Goal: Information Seeking & Learning: Learn about a topic

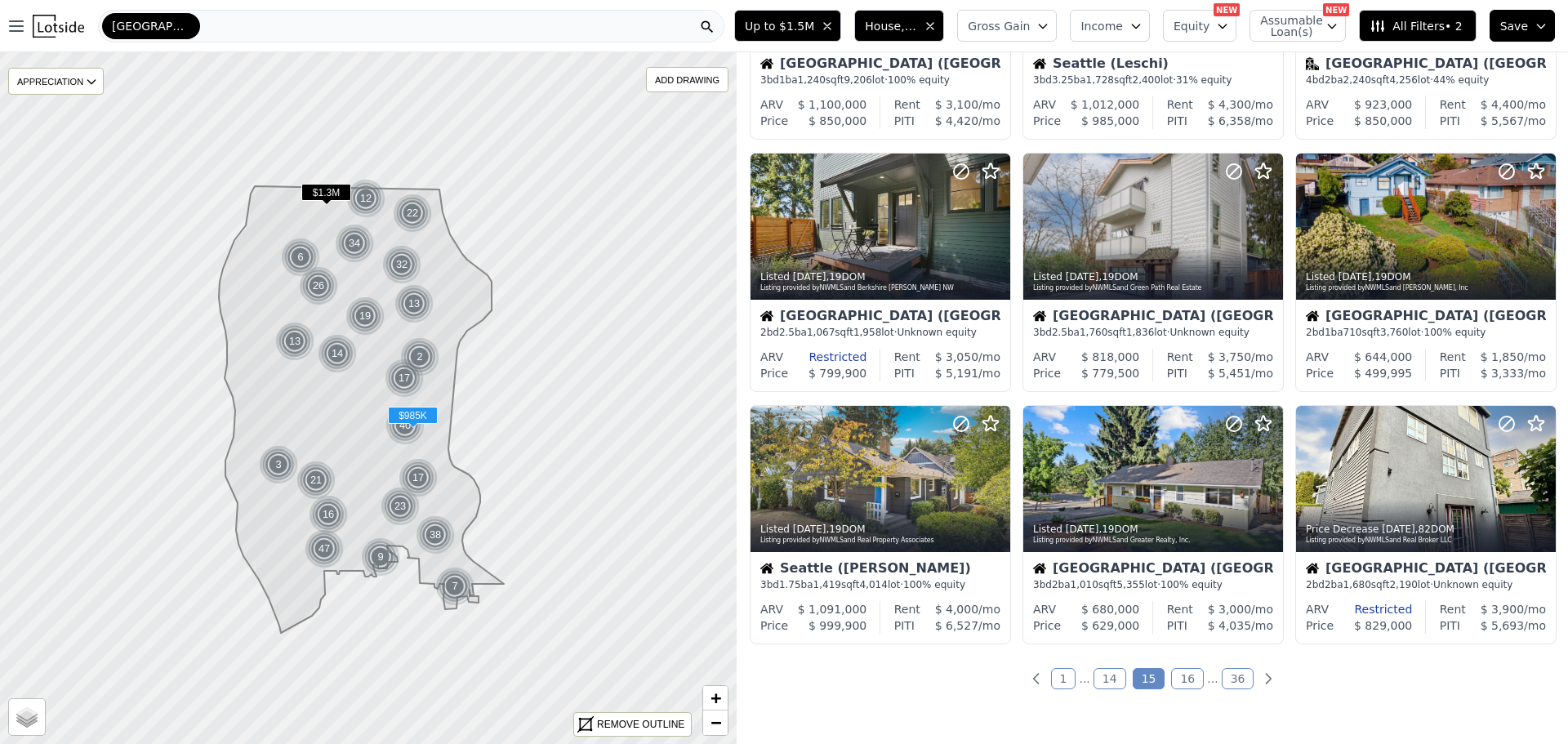
scroll to position [489, 0]
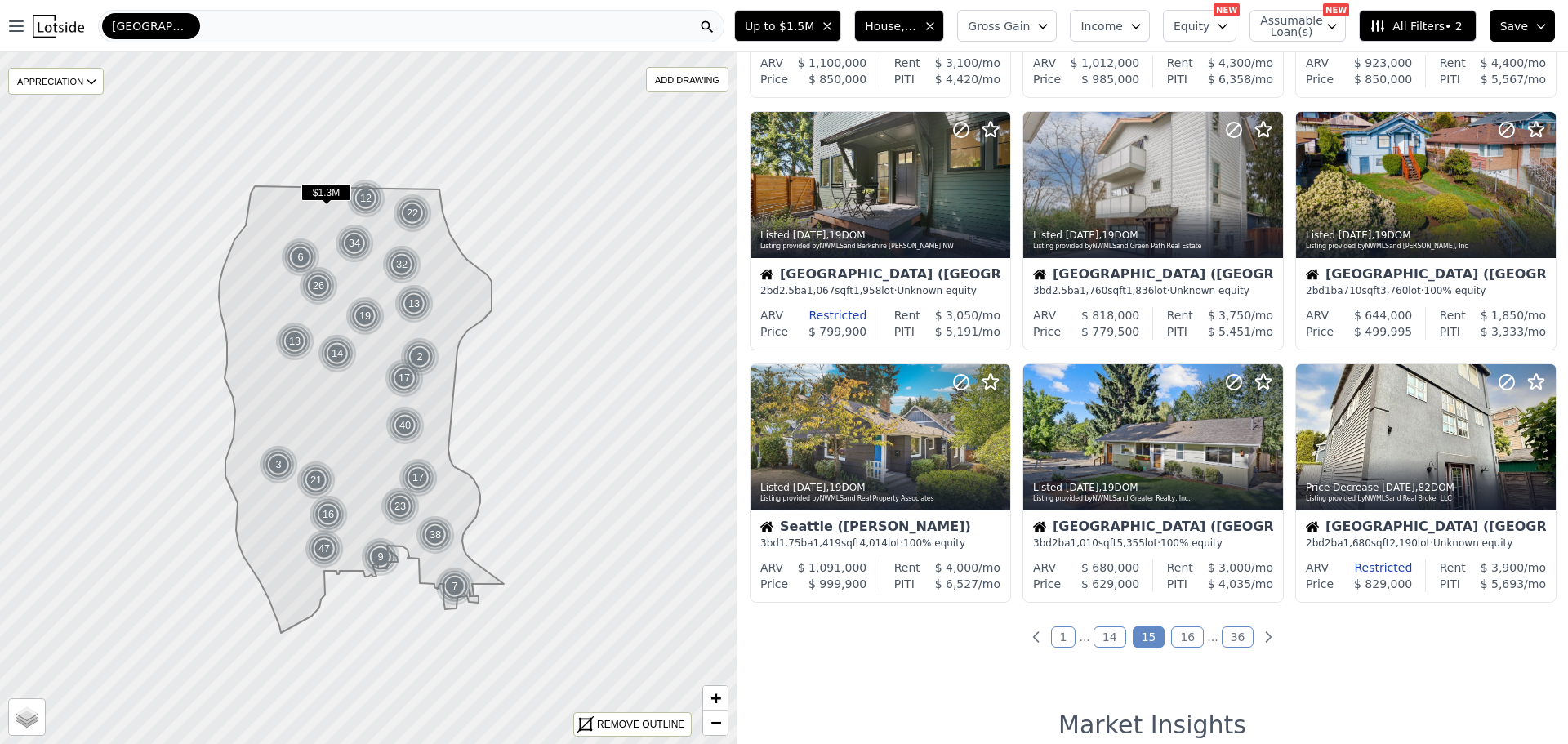
click at [1182, 635] on link "16" at bounding box center [1187, 636] width 33 height 21
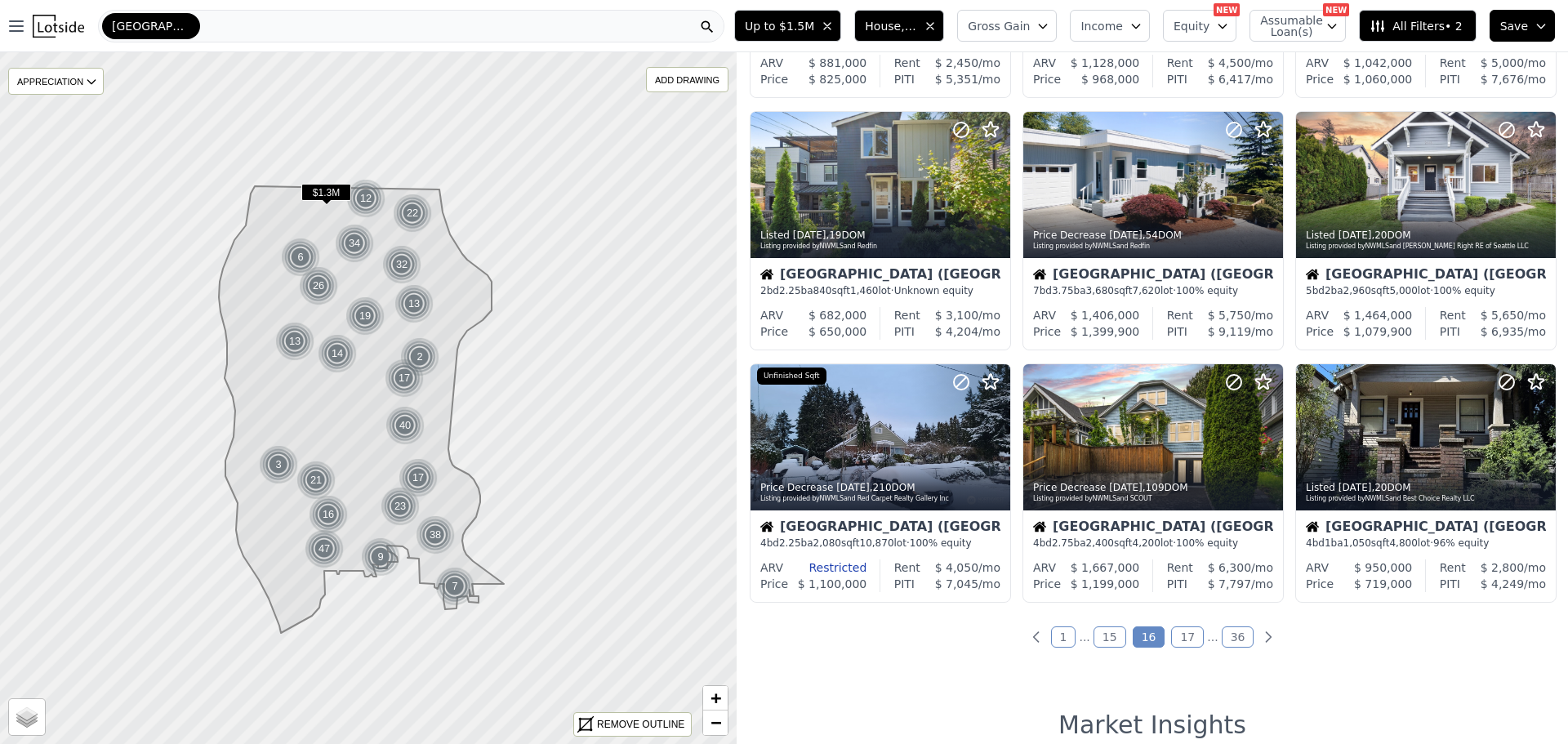
click at [1182, 634] on link "17" at bounding box center [1187, 636] width 33 height 21
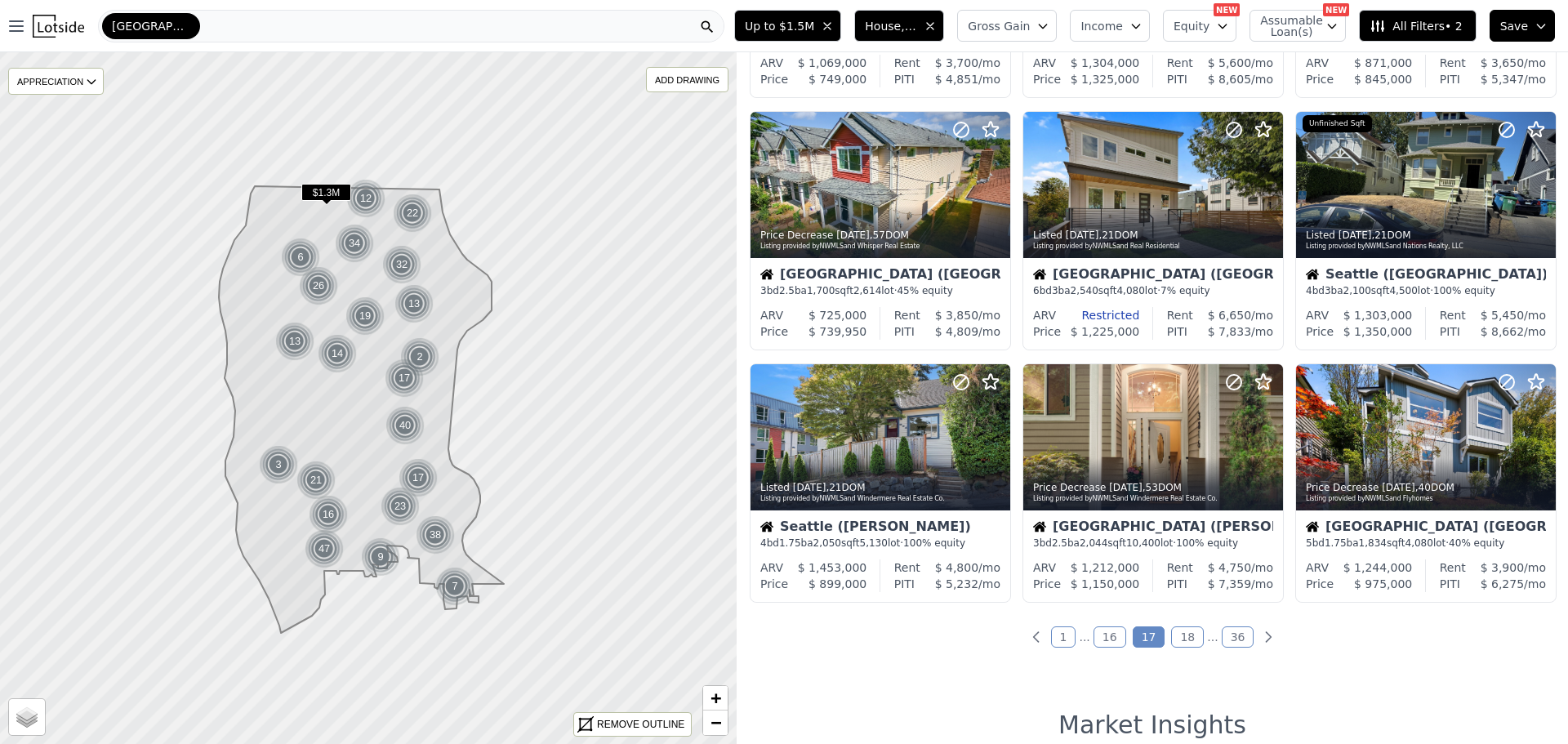
click at [1182, 637] on link "18" at bounding box center [1187, 636] width 33 height 21
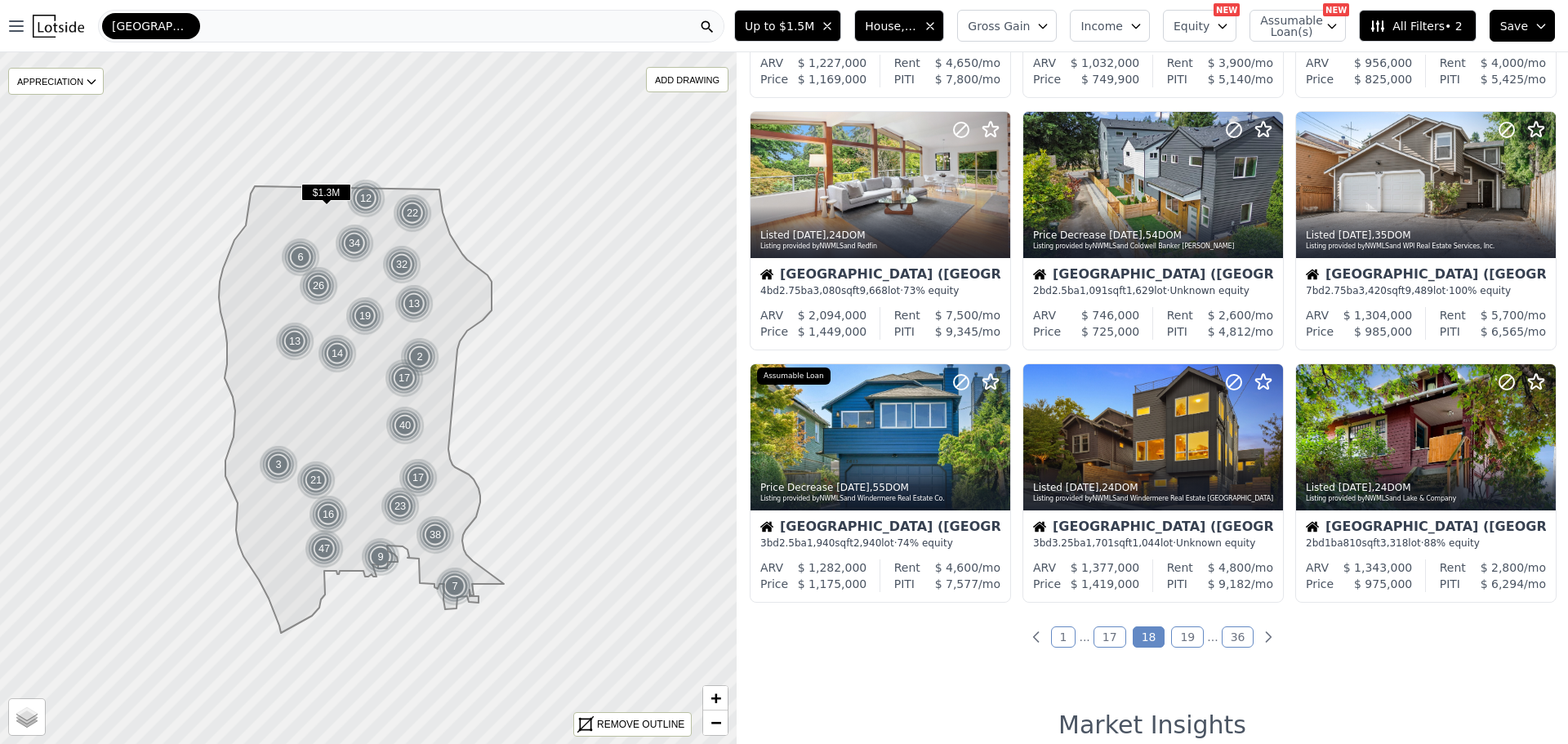
click at [1175, 634] on link "19" at bounding box center [1187, 636] width 33 height 21
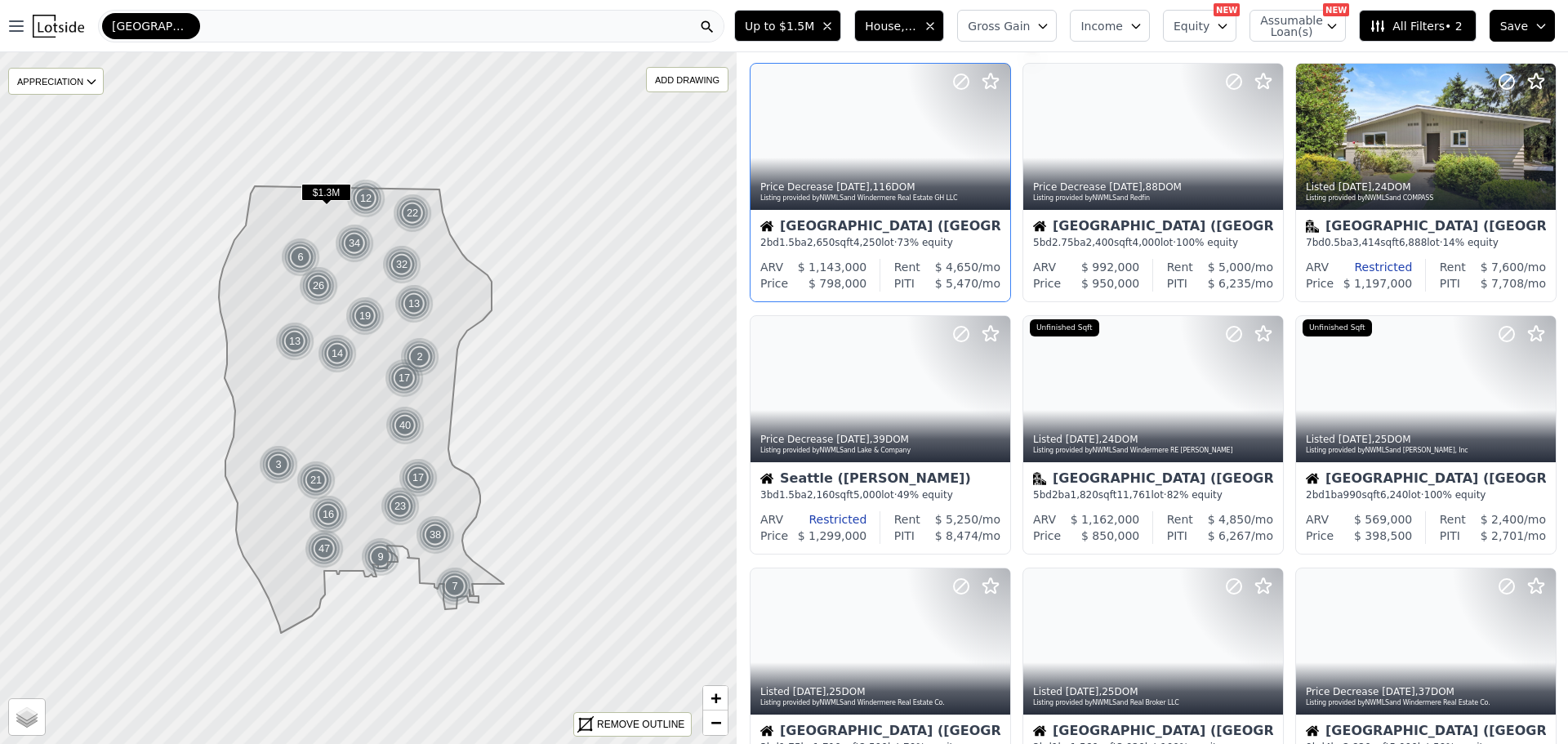
scroll to position [0, 0]
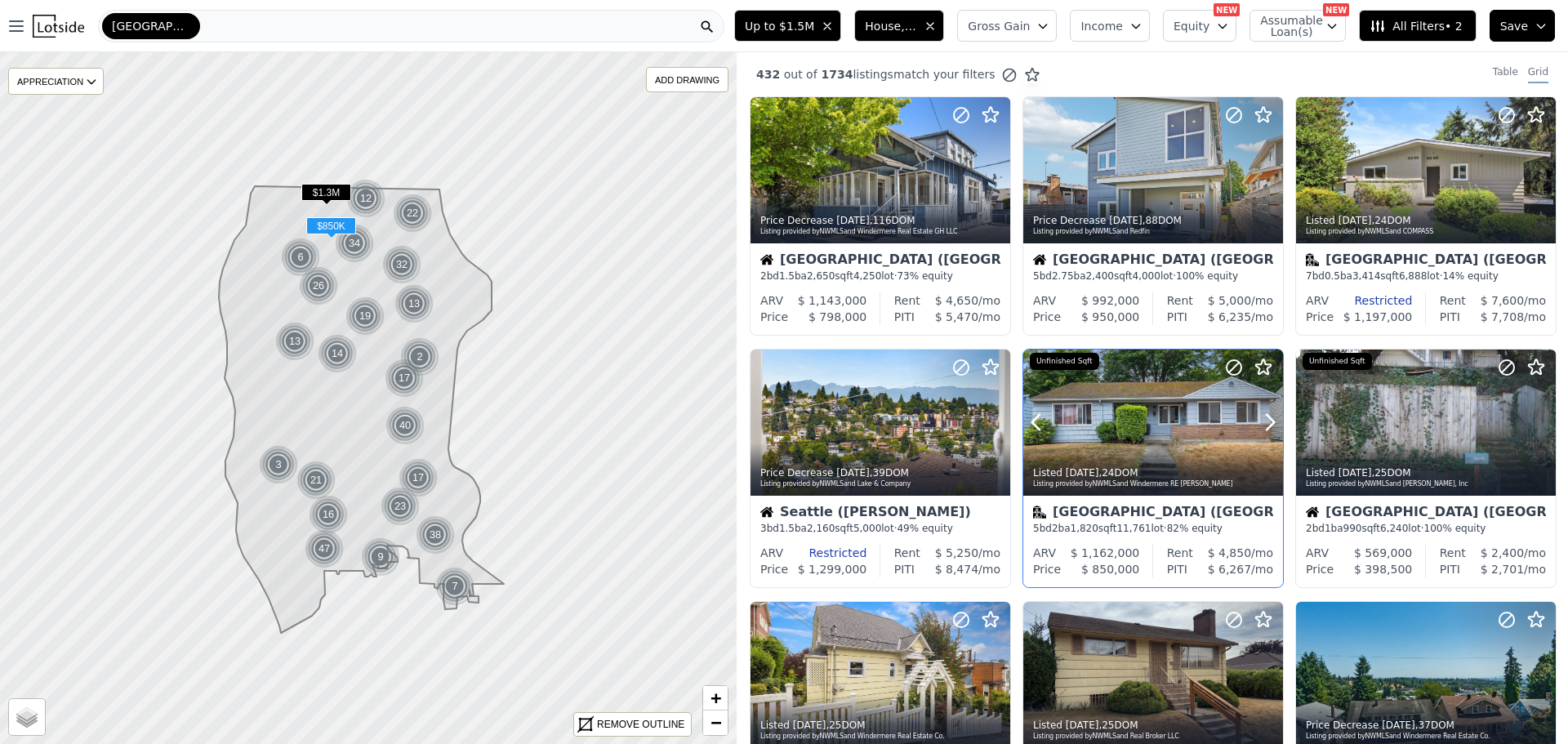
click at [1137, 423] on div at bounding box center [1152, 422] width 260 height 146
click at [1423, 172] on div at bounding box center [1425, 170] width 260 height 146
click at [1397, 182] on div at bounding box center [1425, 170] width 260 height 146
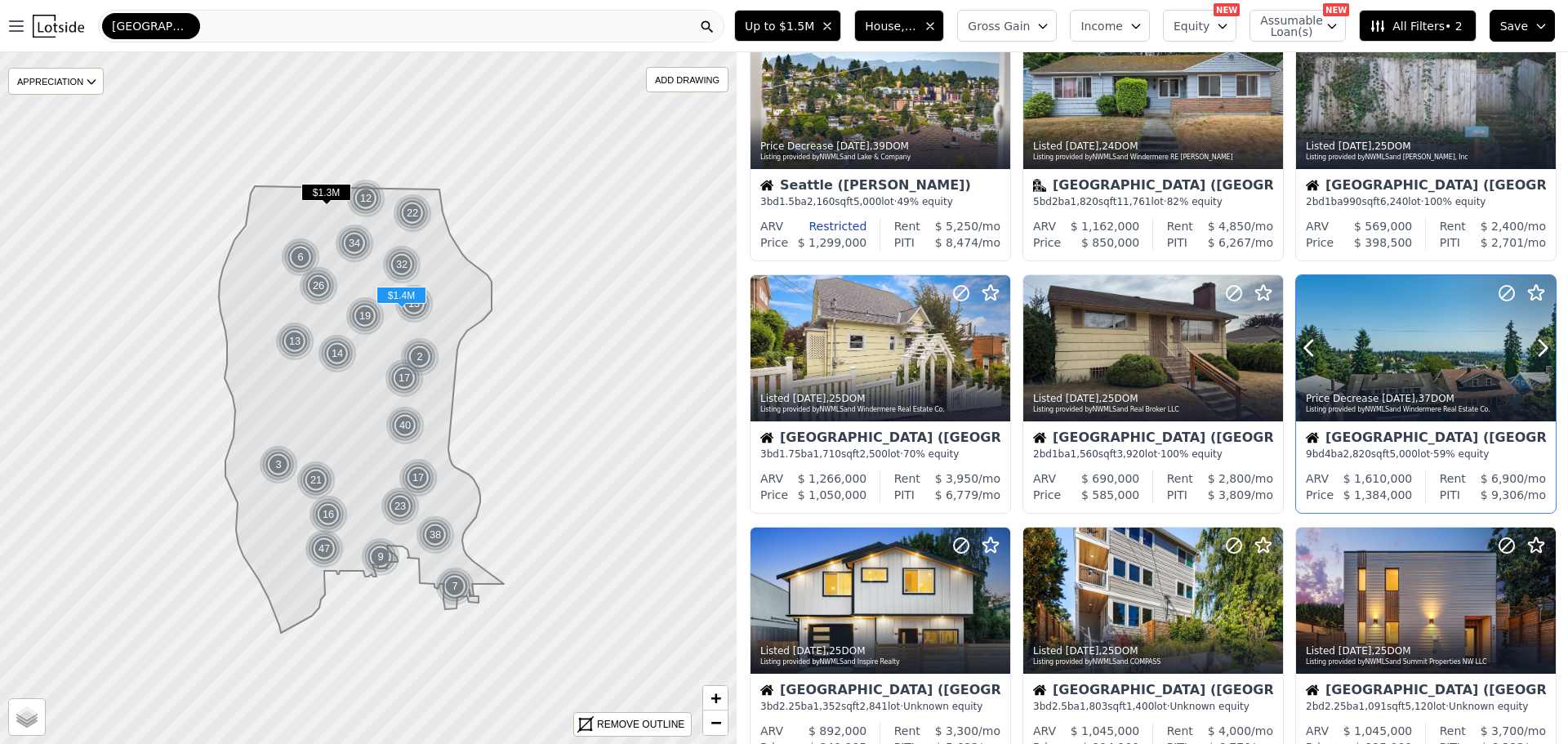
scroll to position [408, 0]
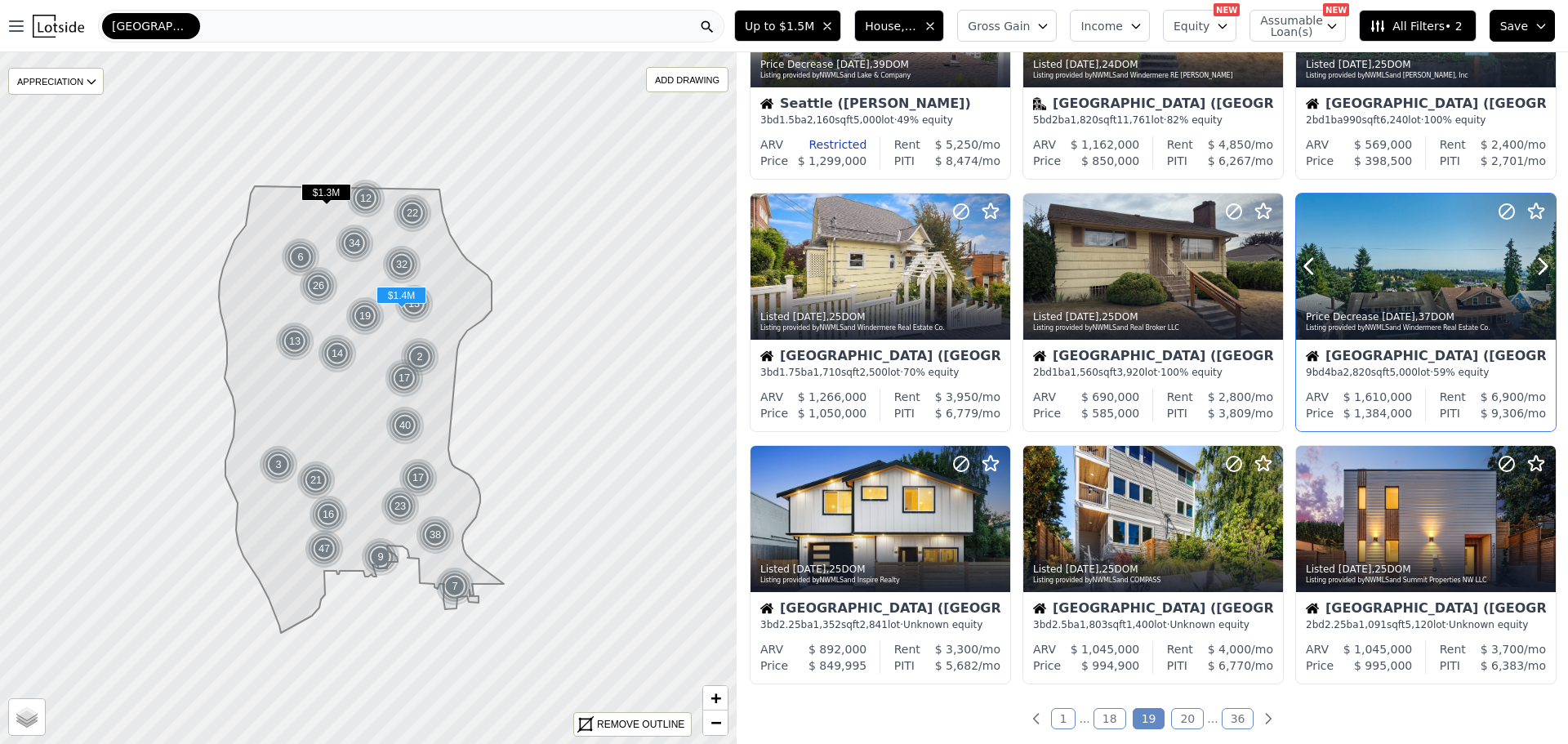
click at [1411, 325] on div "Listing provided by NWMLS and Windermere Real Estate Co." at bounding box center [1426, 328] width 242 height 10
click at [1382, 533] on div at bounding box center [1425, 518] width 260 height 146
click at [1182, 715] on link "20" at bounding box center [1187, 718] width 33 height 21
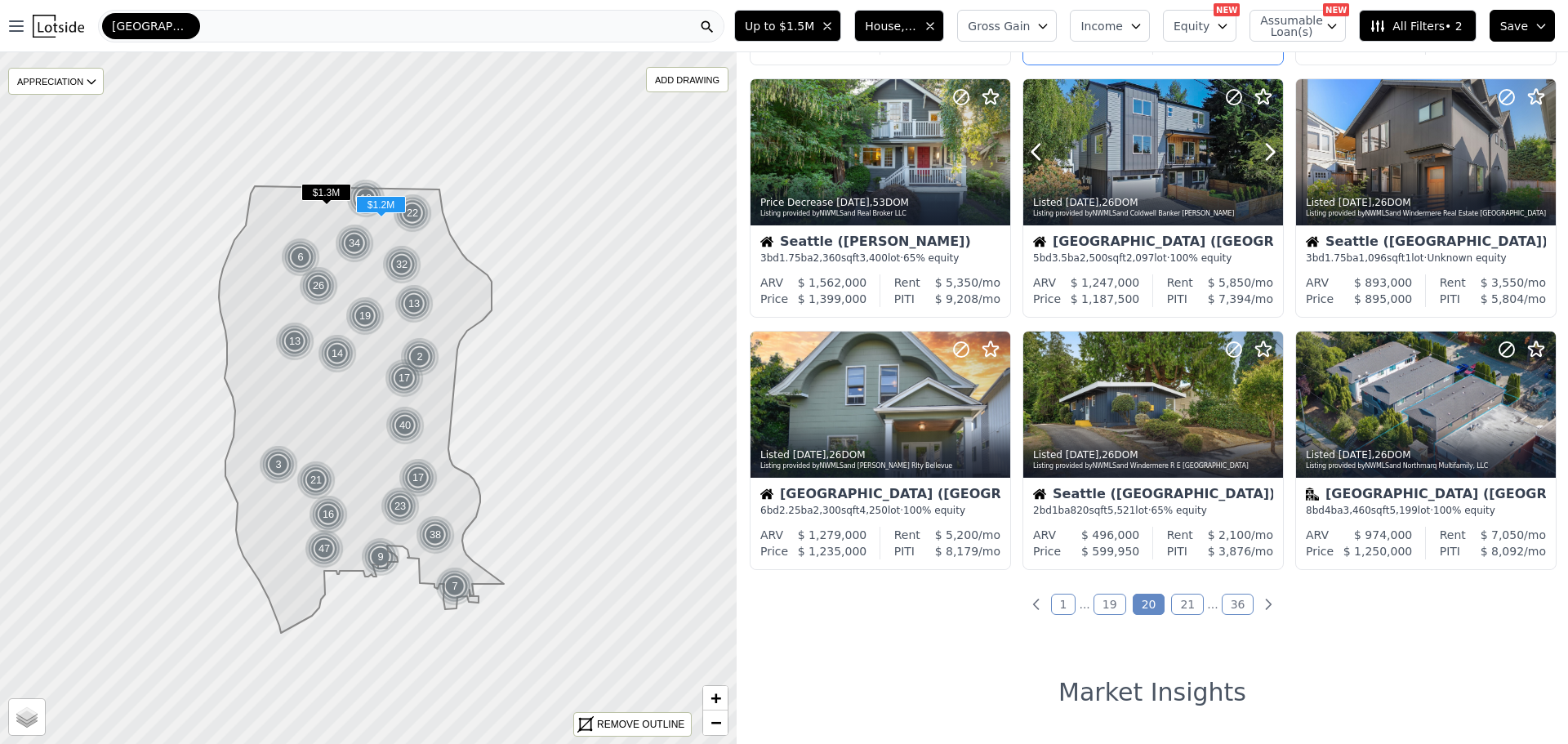
scroll to position [571, 0]
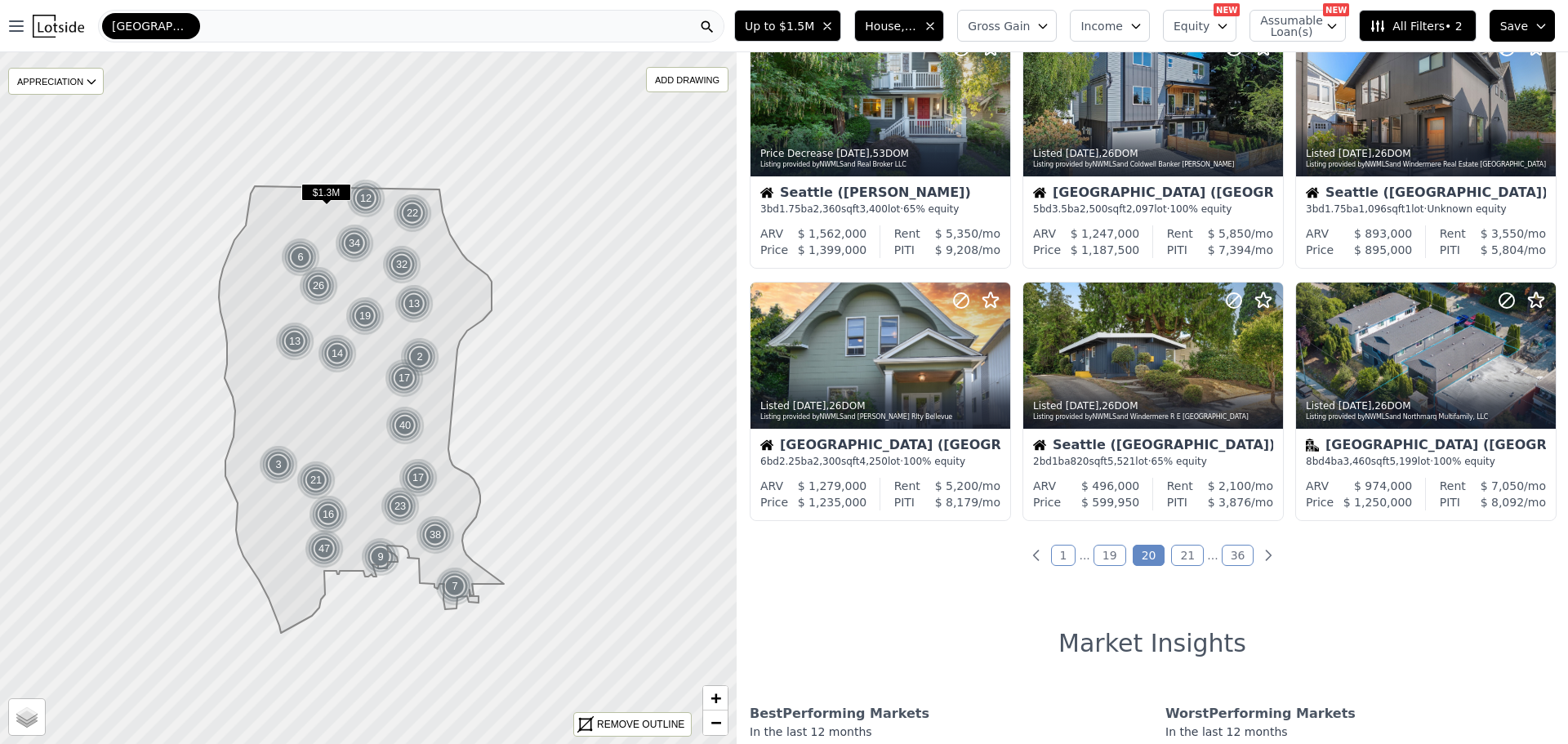
click at [1181, 552] on link "21" at bounding box center [1187, 554] width 33 height 21
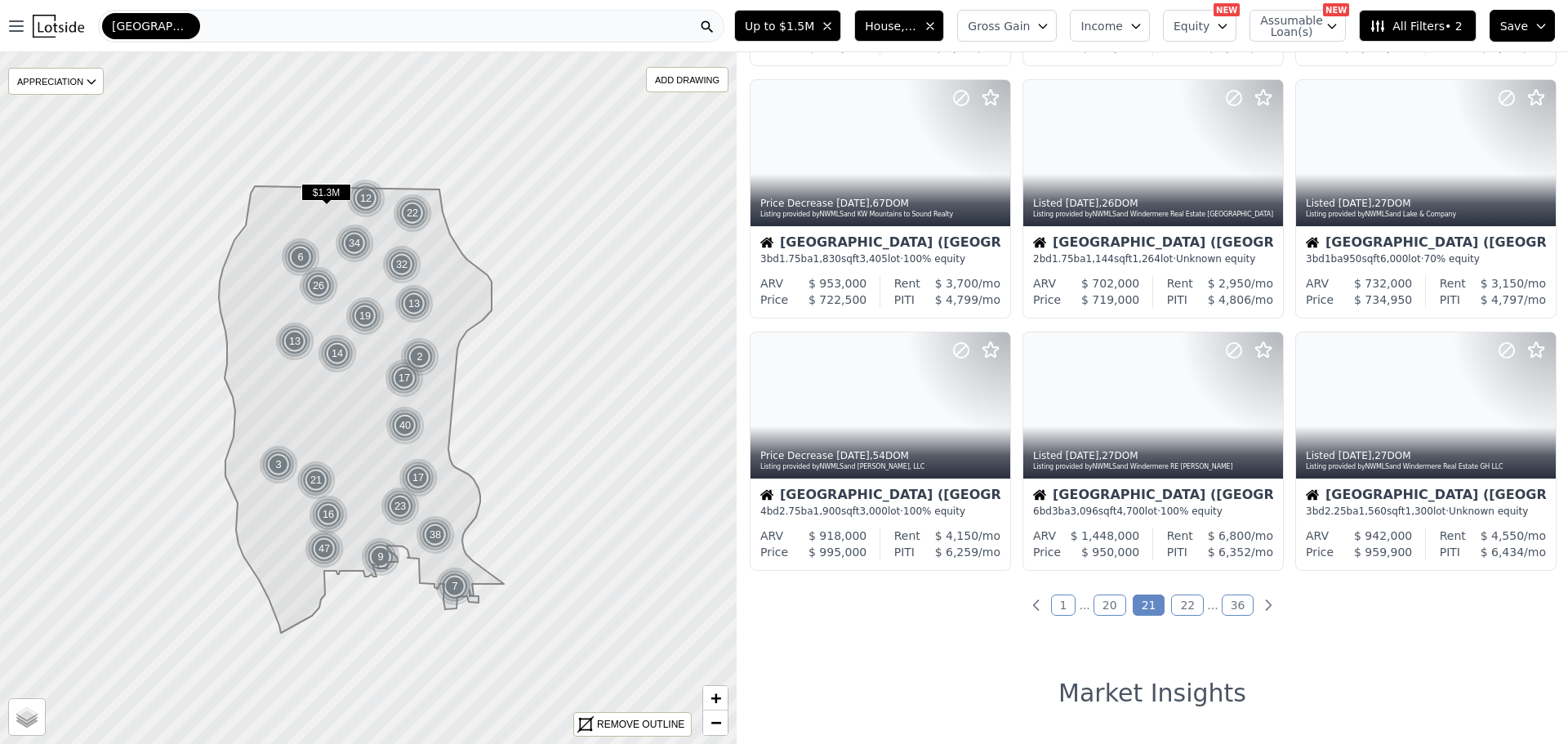
scroll to position [653, 0]
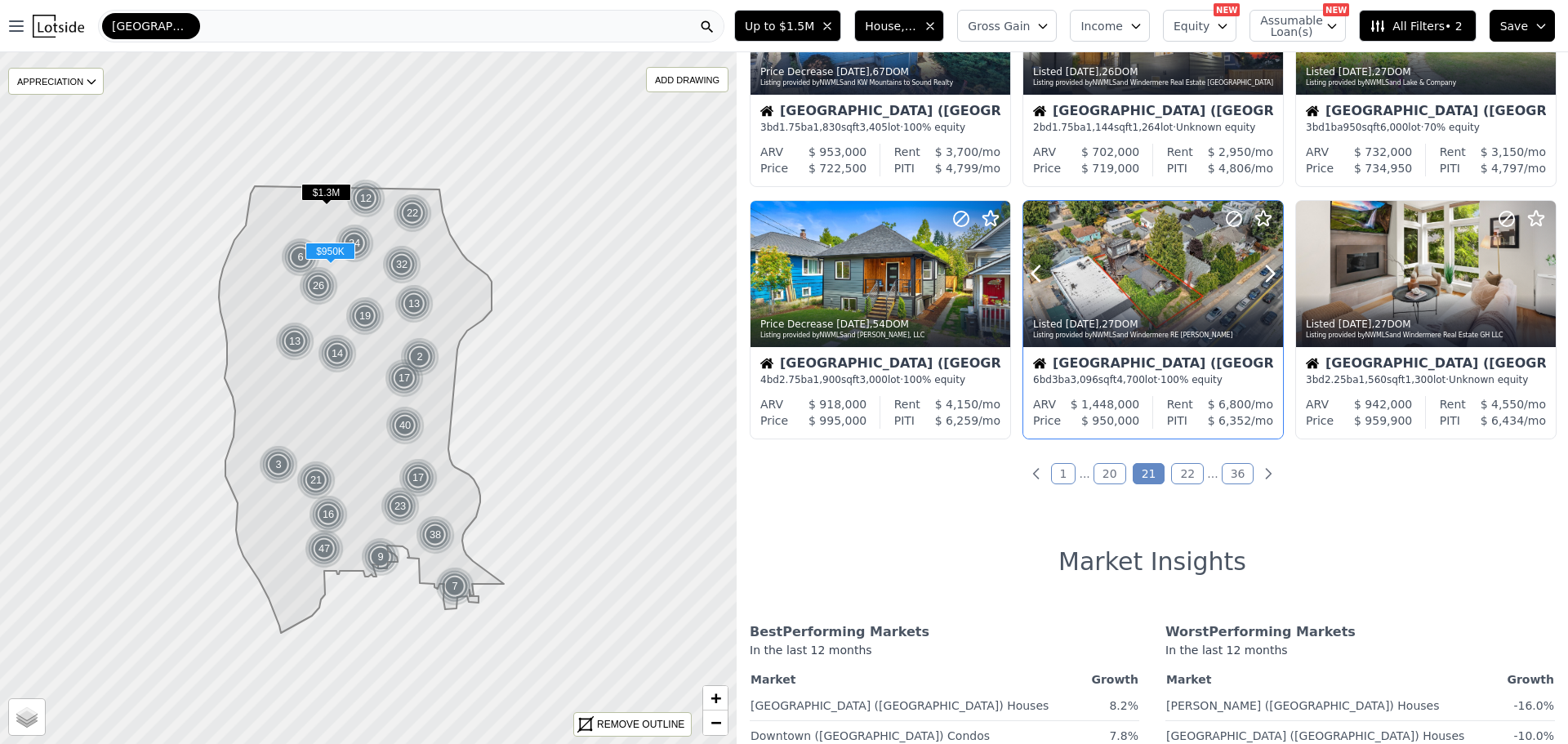
click at [1137, 285] on div at bounding box center [1152, 274] width 260 height 146
click at [1175, 475] on link "22" at bounding box center [1187, 472] width 33 height 21
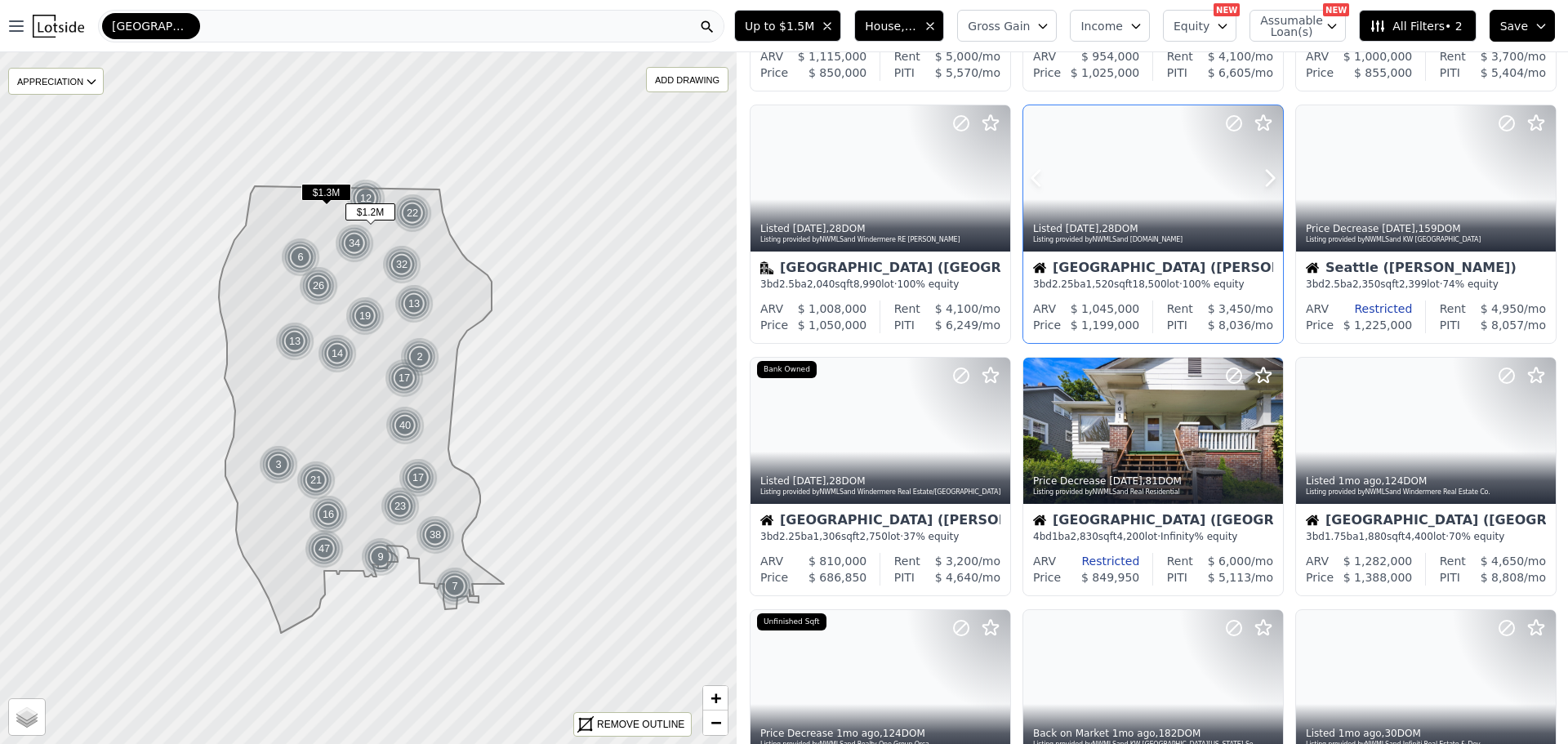
scroll to position [245, 0]
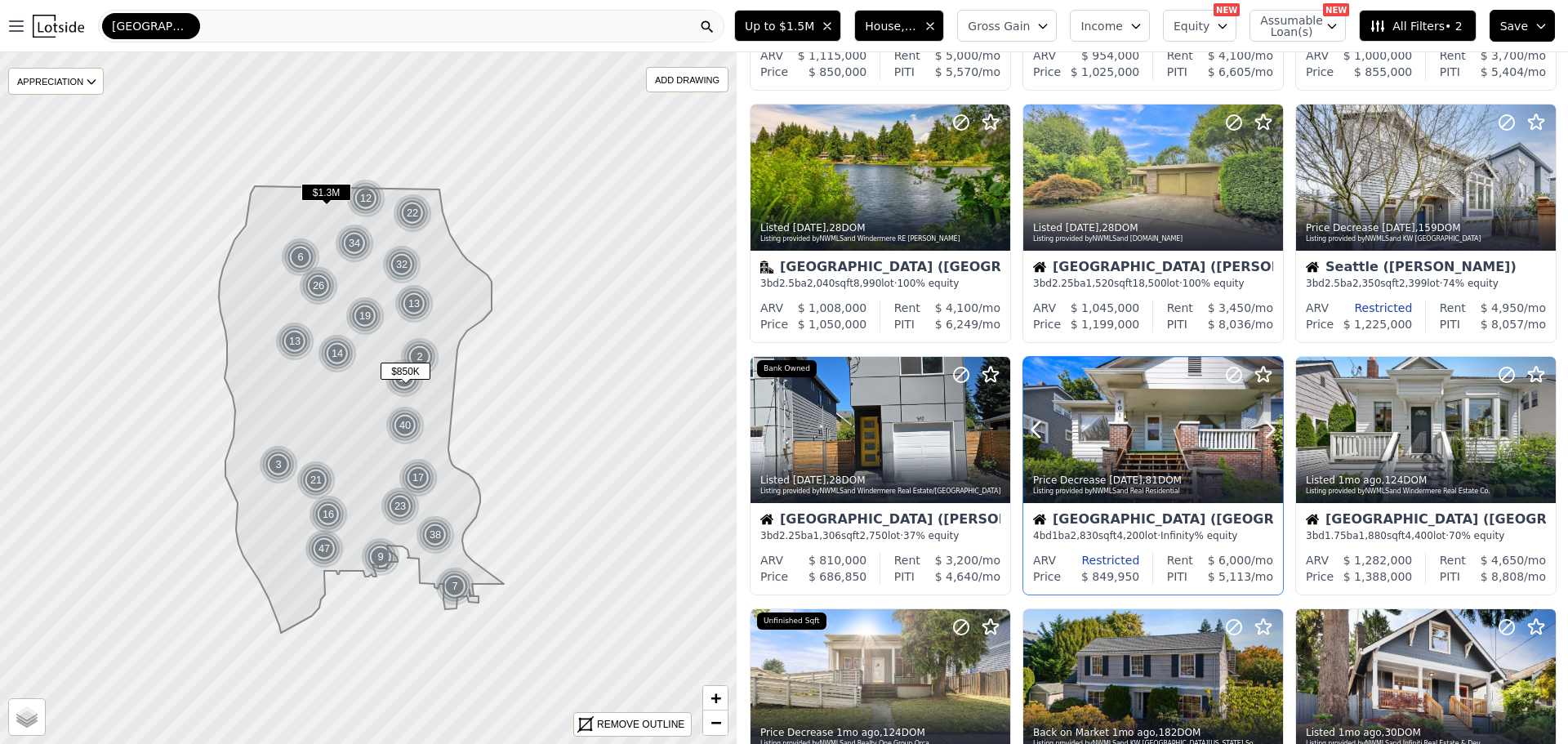
click at [1113, 432] on div at bounding box center [1152, 430] width 260 height 146
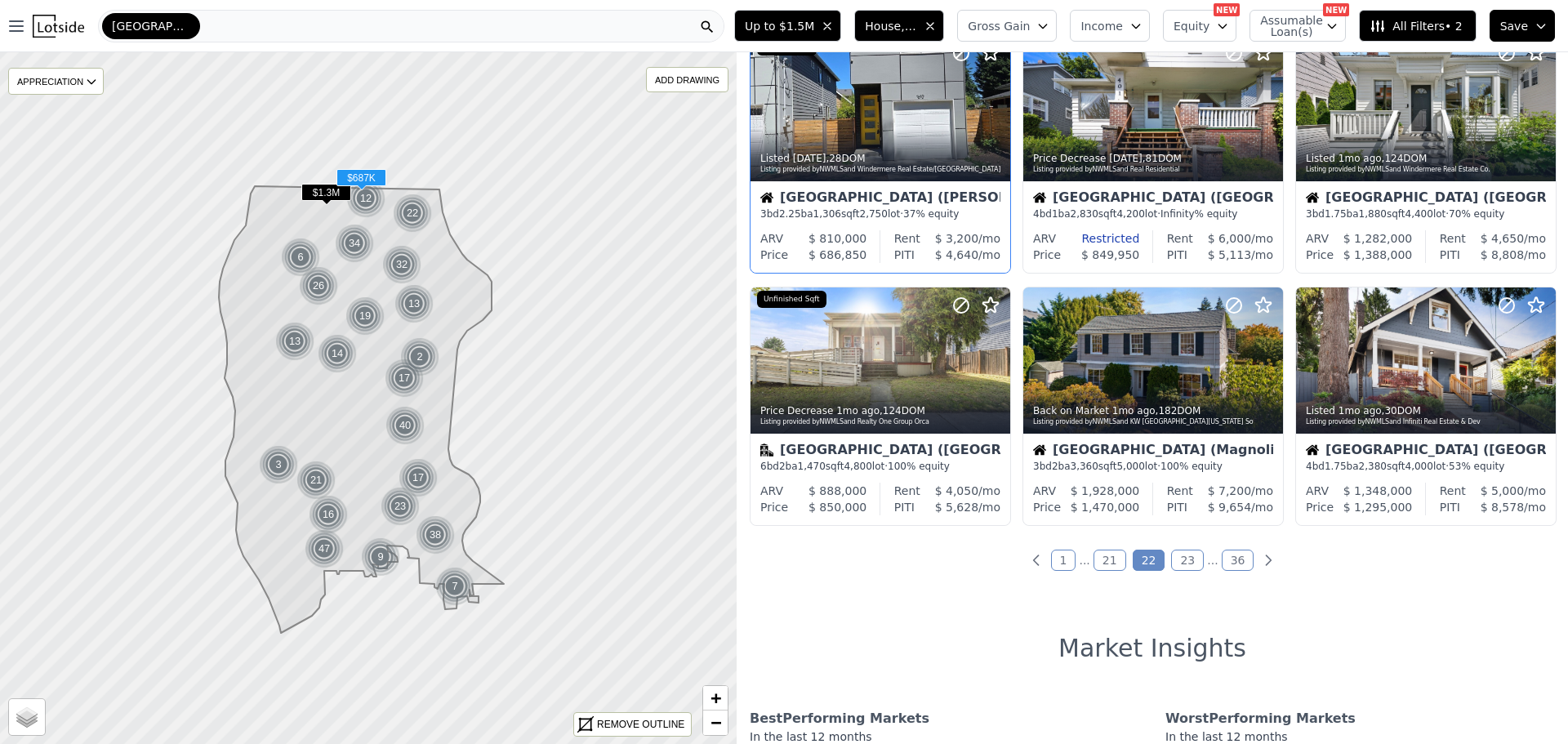
scroll to position [571, 0]
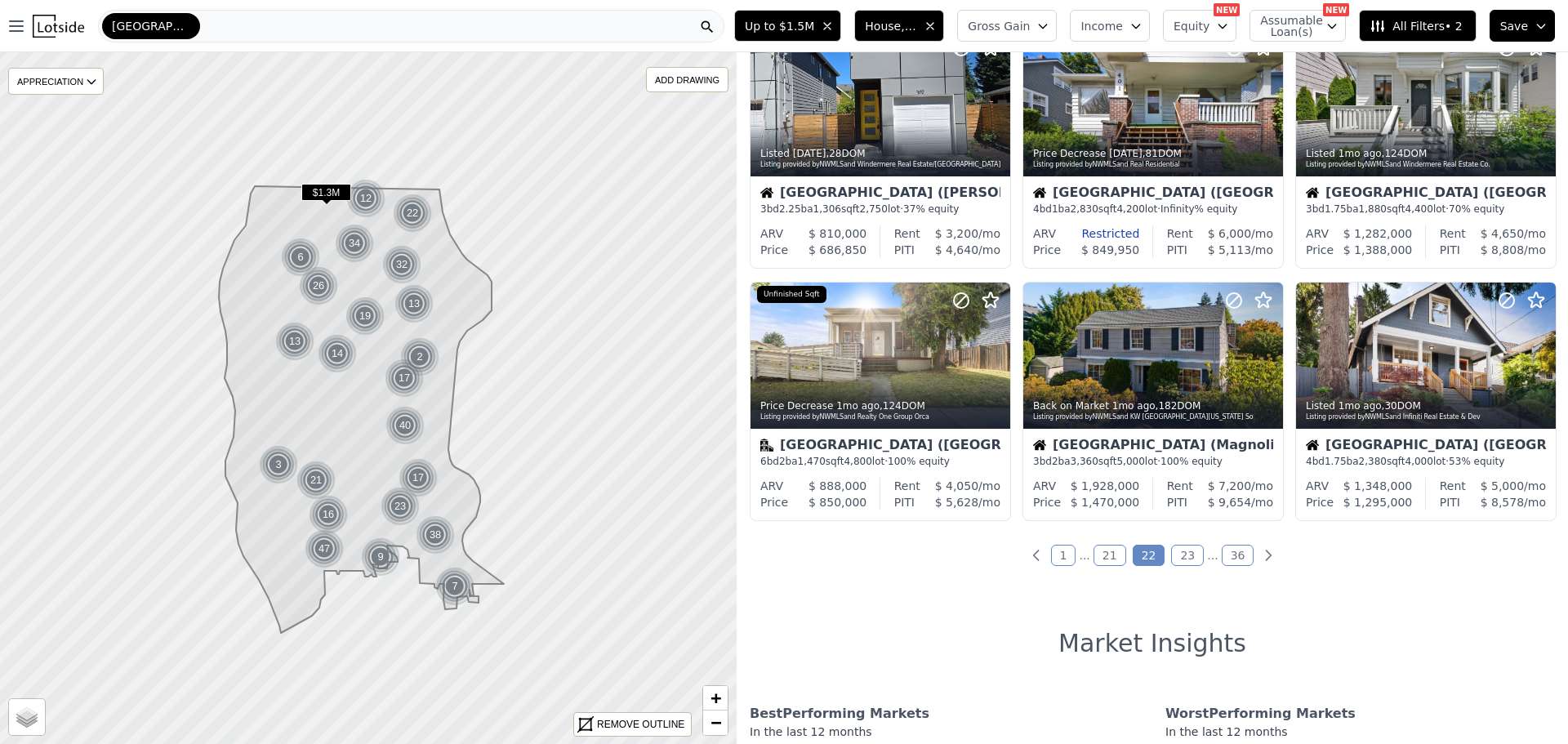
click at [1179, 553] on link "23" at bounding box center [1187, 554] width 33 height 21
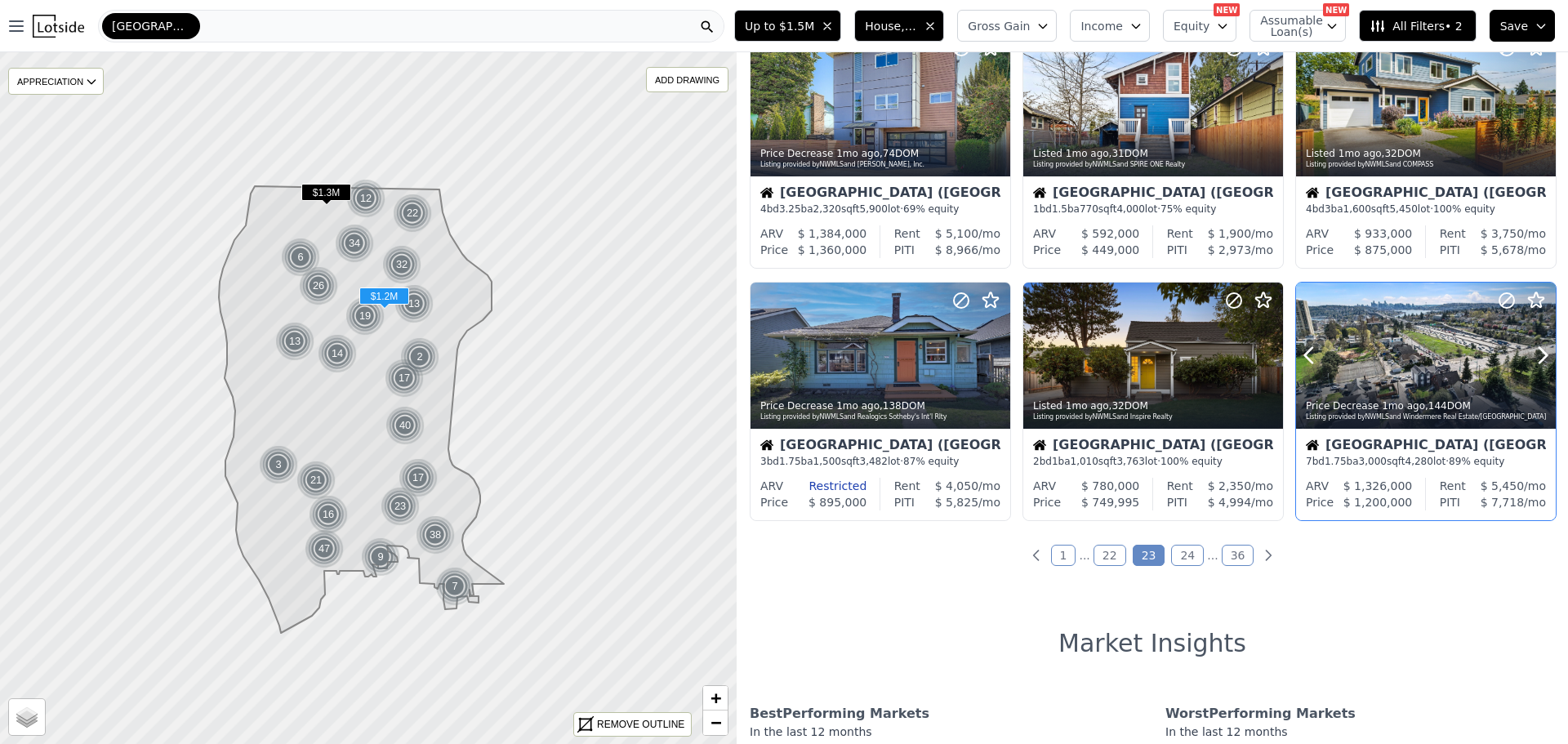
click at [1397, 385] on div at bounding box center [1425, 391] width 260 height 30
click at [1173, 558] on link "24" at bounding box center [1187, 554] width 33 height 21
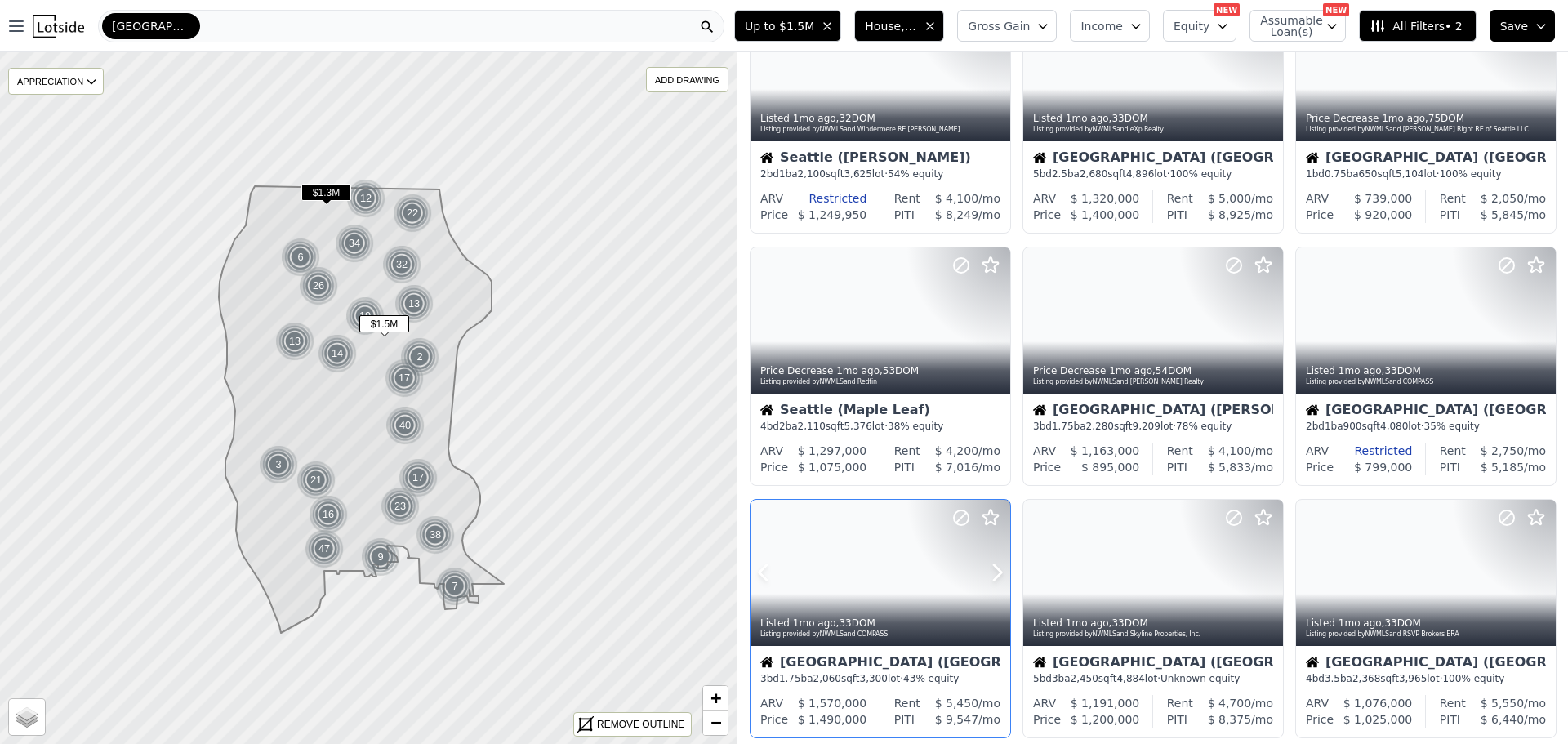
scroll to position [489, 0]
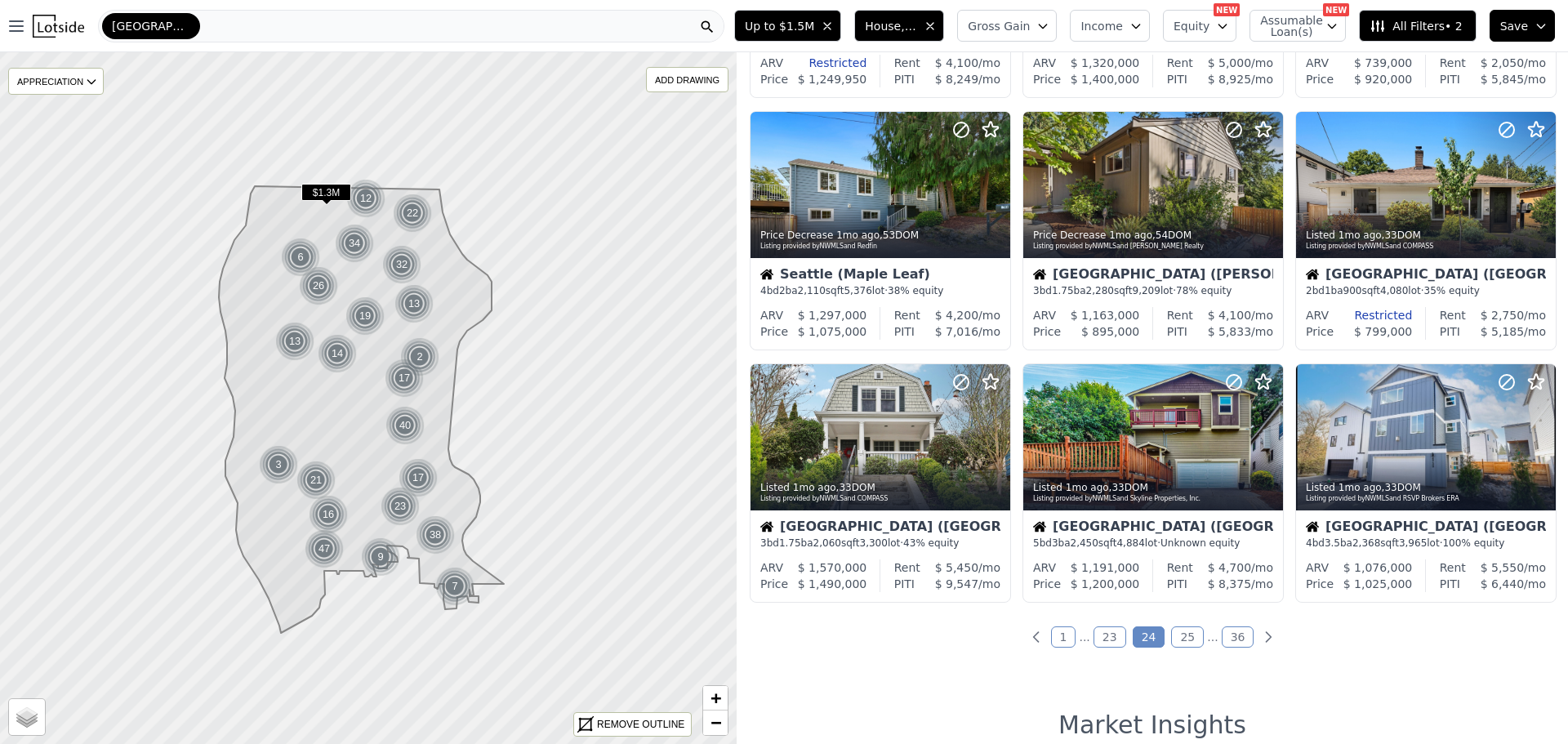
click at [1182, 636] on link "25" at bounding box center [1187, 636] width 33 height 21
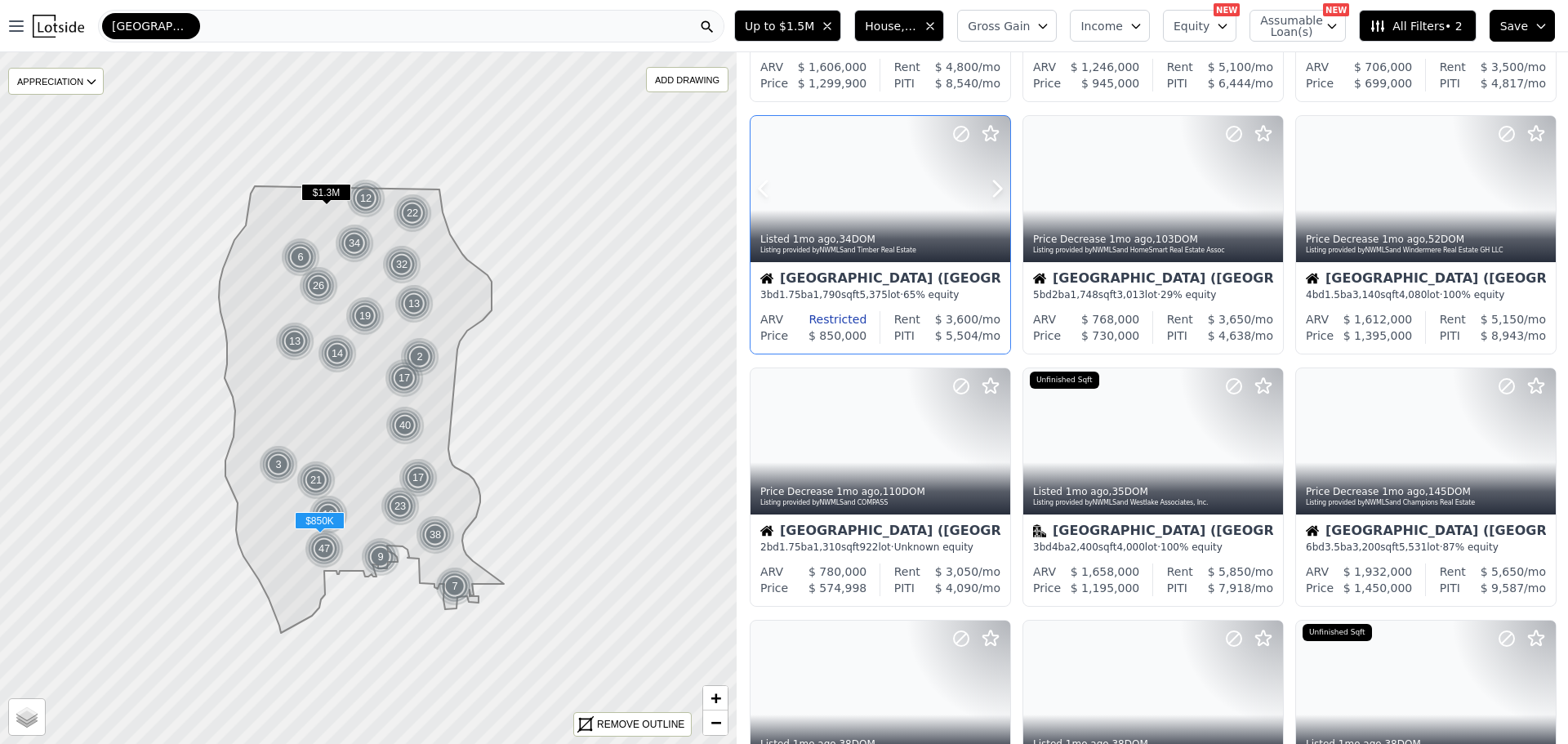
scroll to position [326, 0]
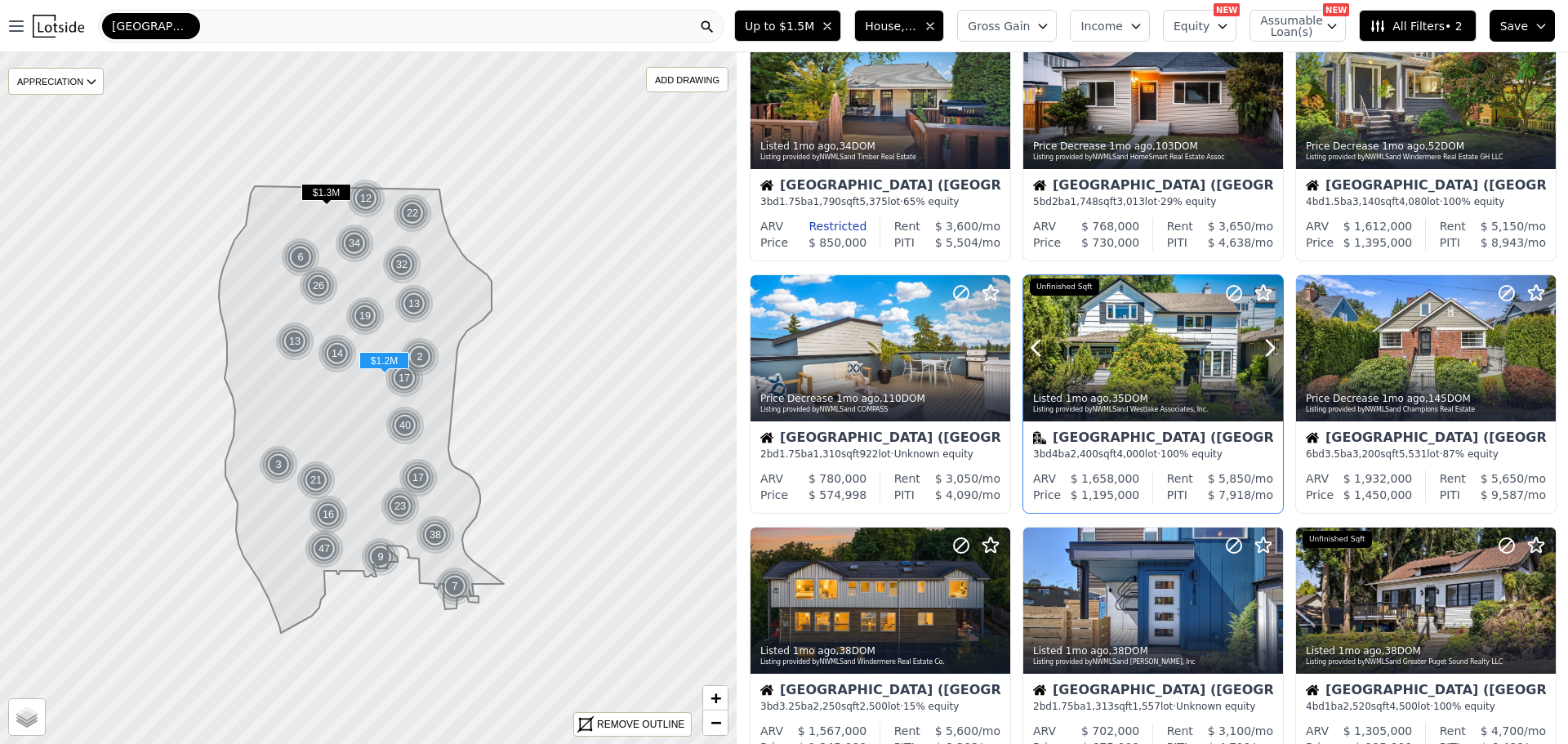
click at [1110, 358] on div at bounding box center [1152, 348] width 260 height 146
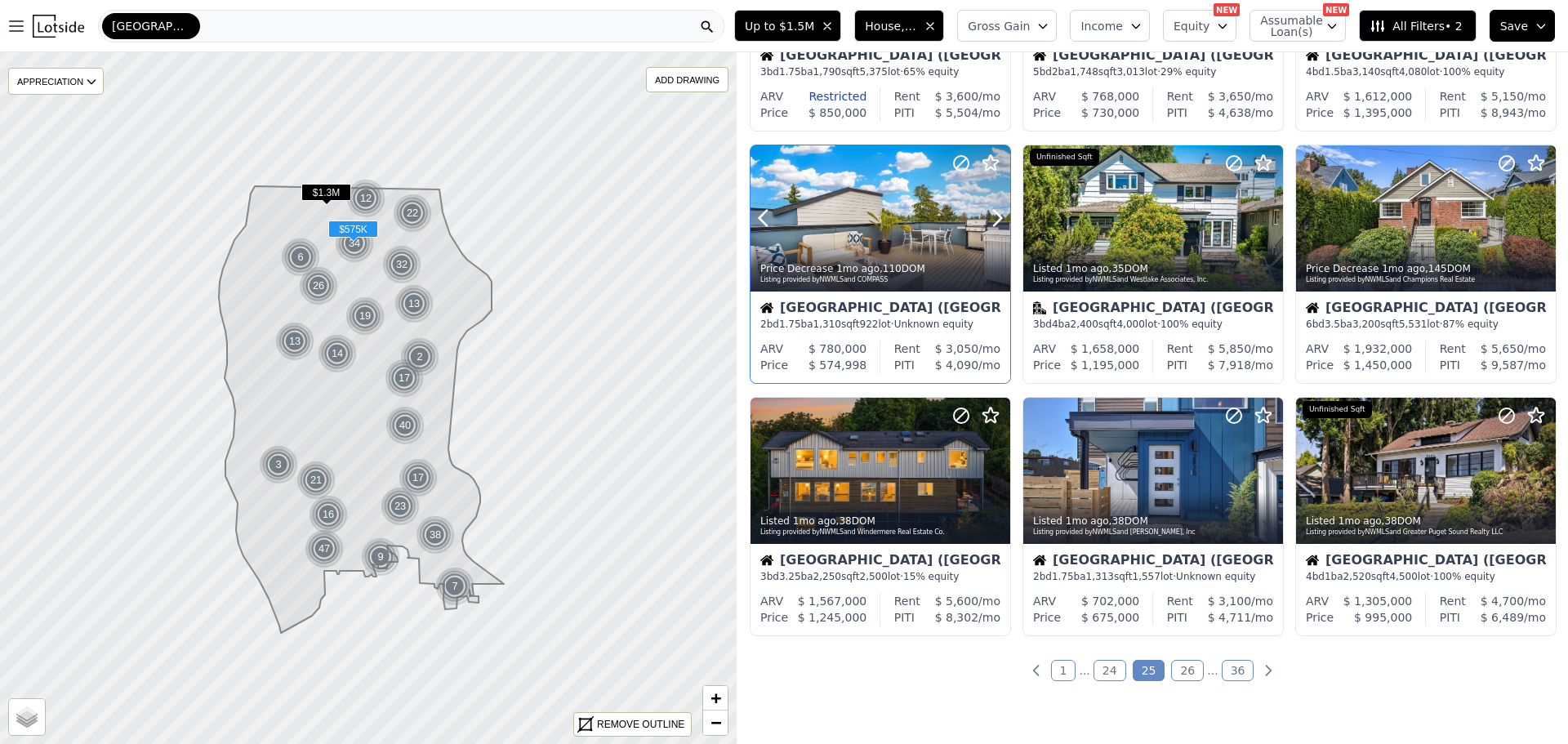
scroll to position [489, 0]
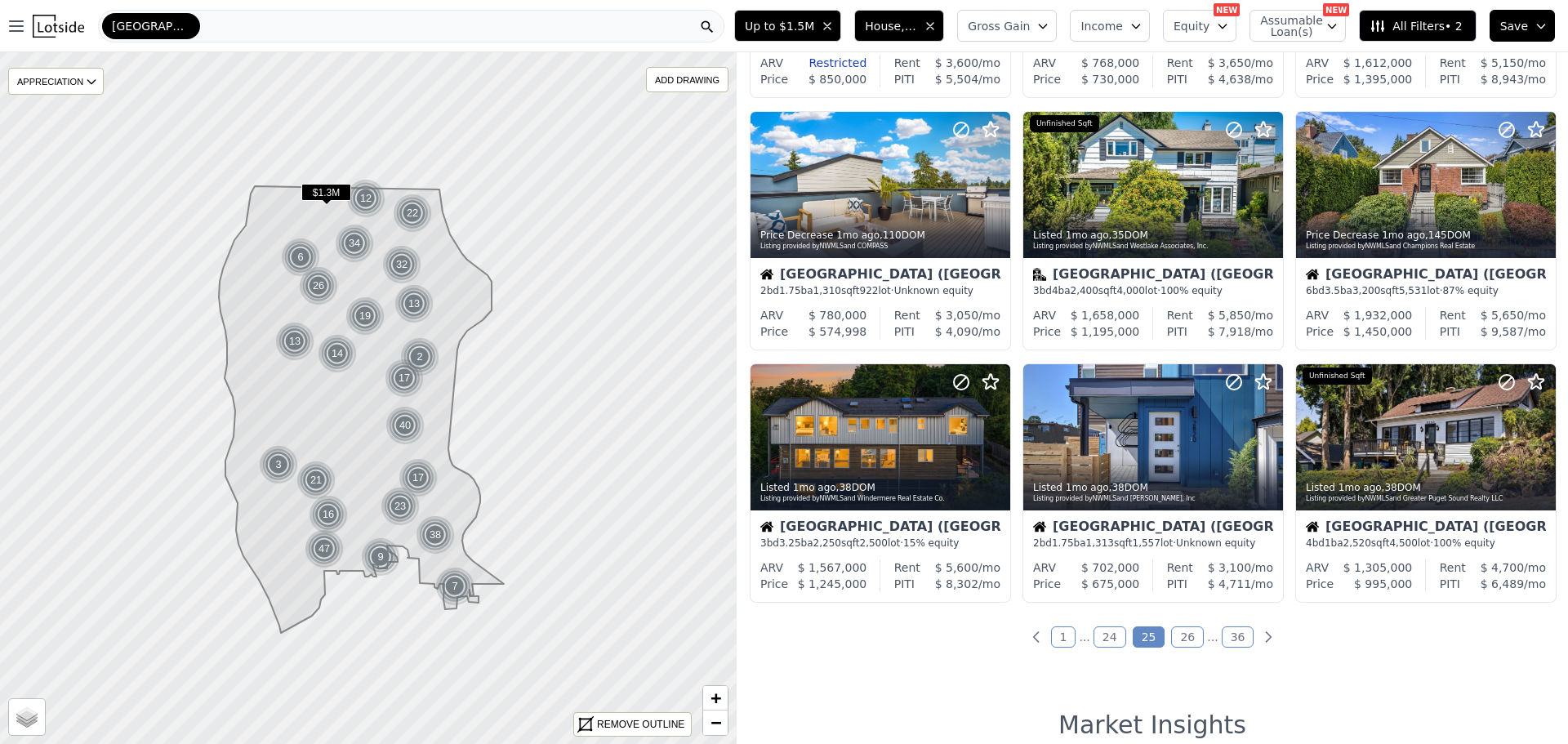
click at [1183, 631] on link "26" at bounding box center [1187, 636] width 33 height 21
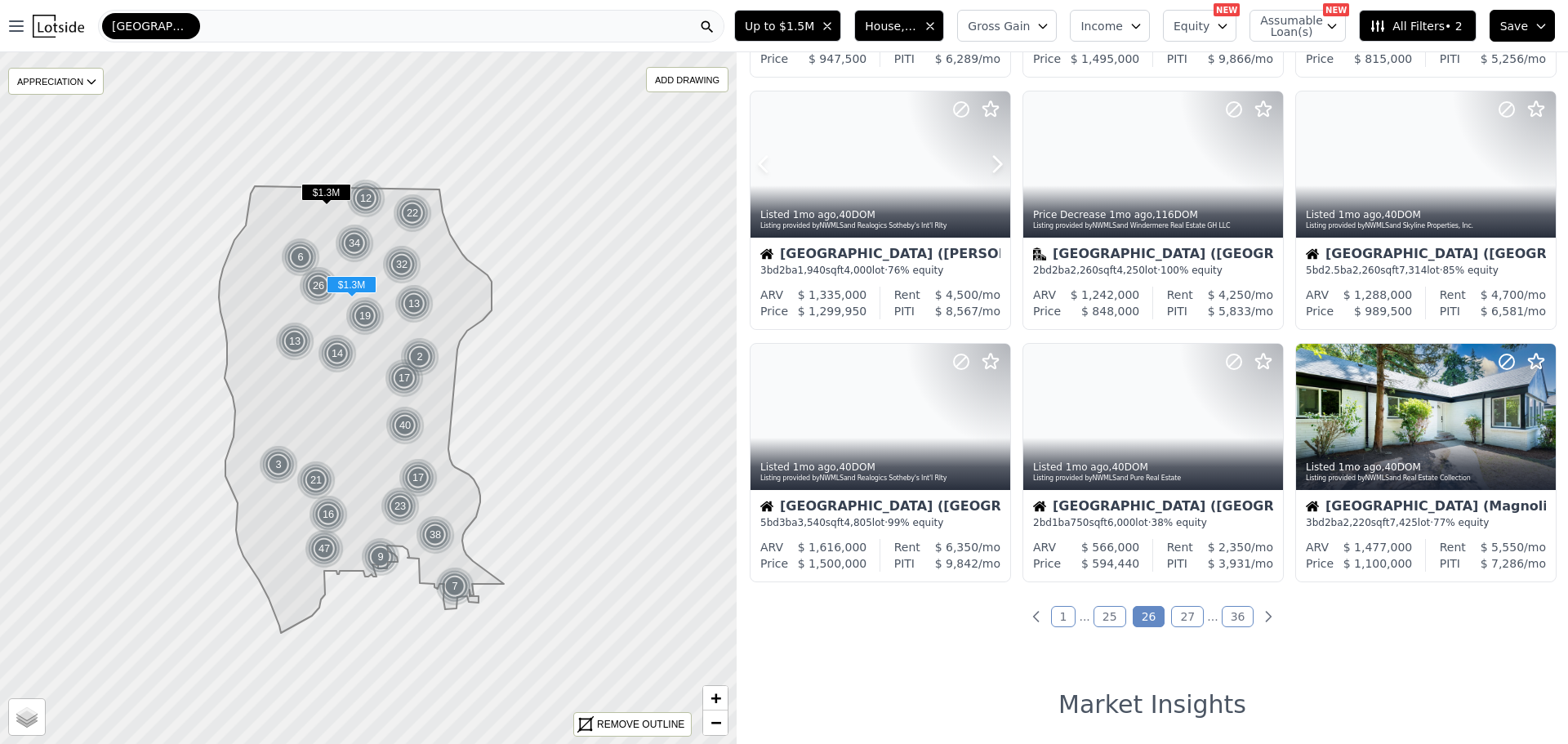
scroll to position [571, 0]
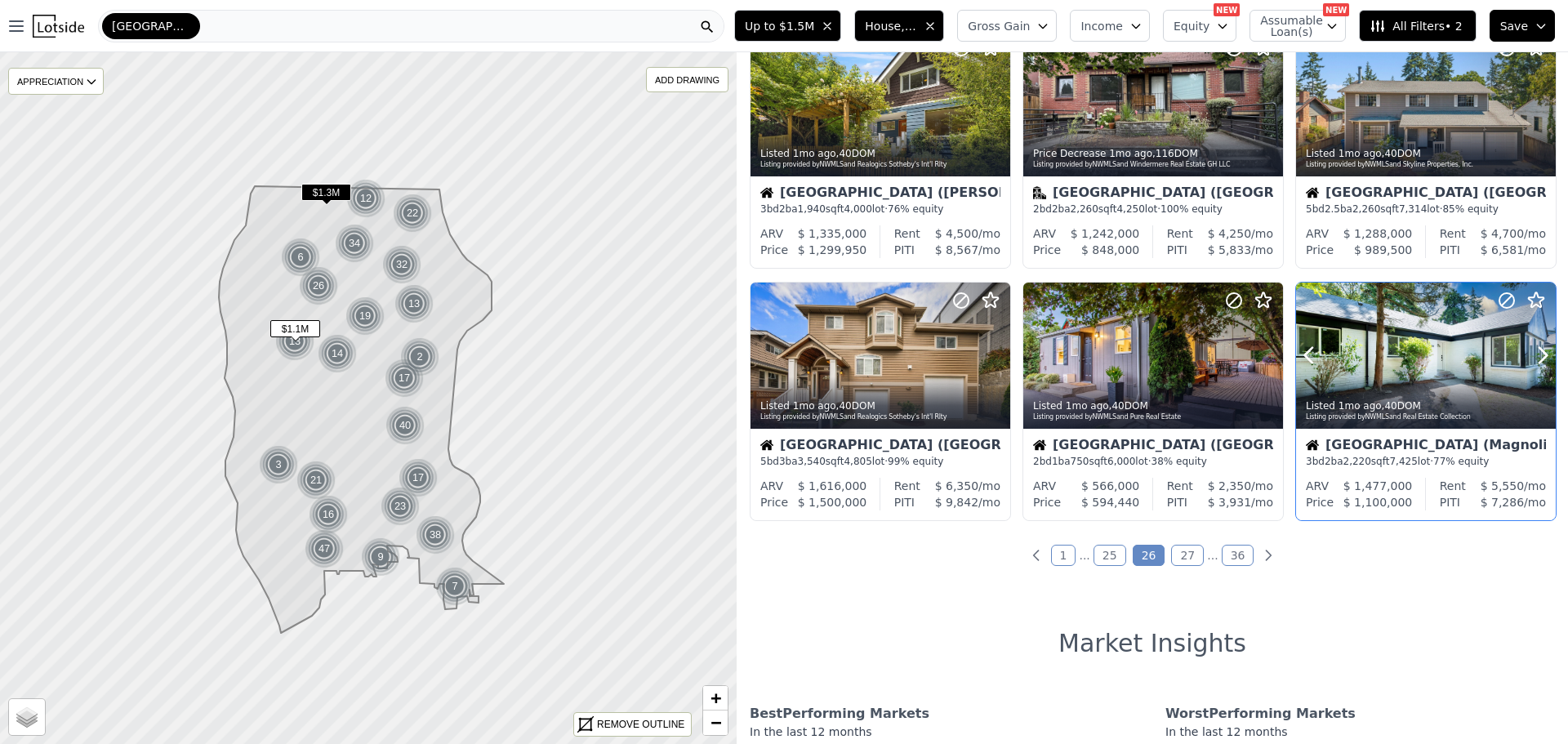
click at [1387, 359] on div at bounding box center [1425, 355] width 260 height 146
click at [1174, 550] on link "27" at bounding box center [1187, 554] width 33 height 21
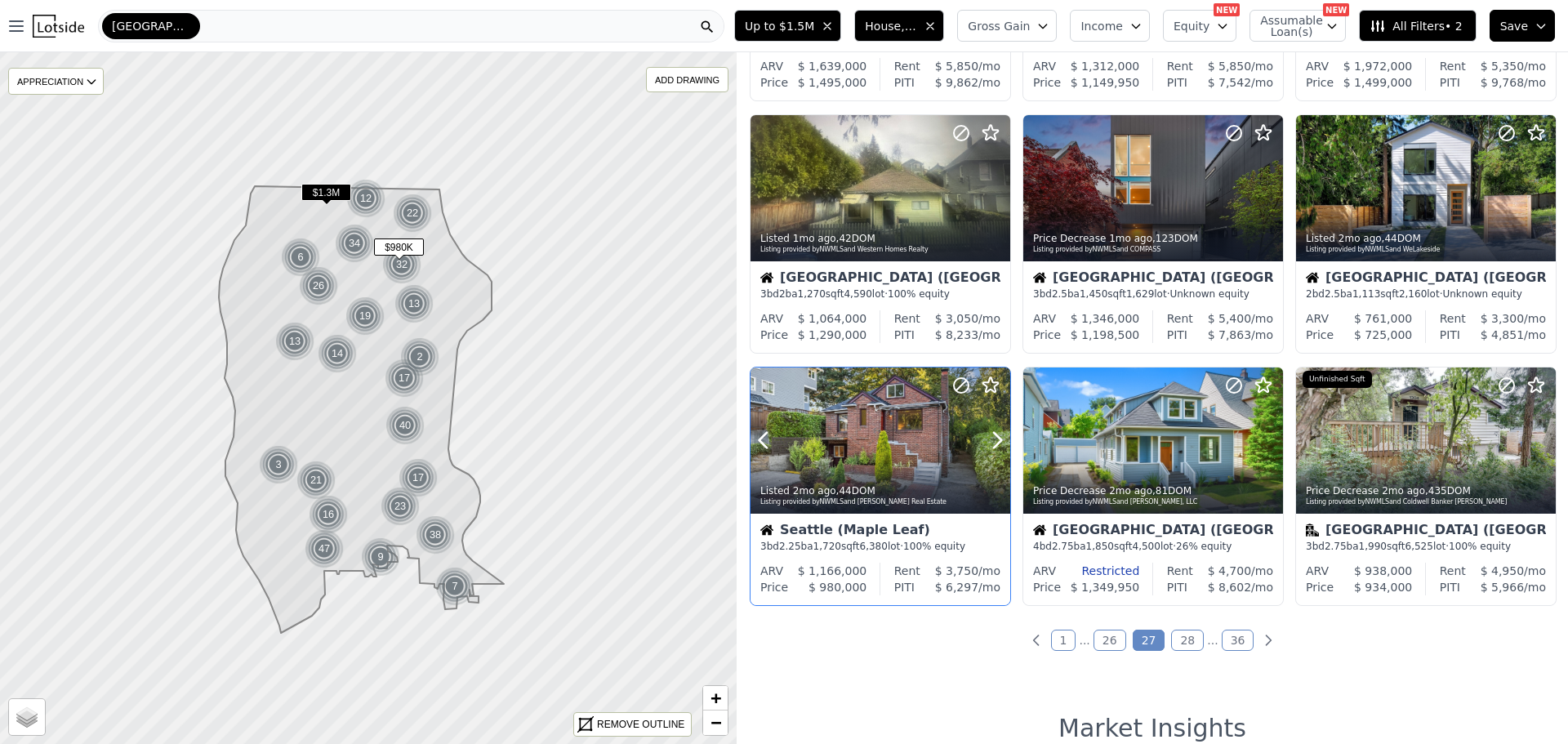
scroll to position [489, 0]
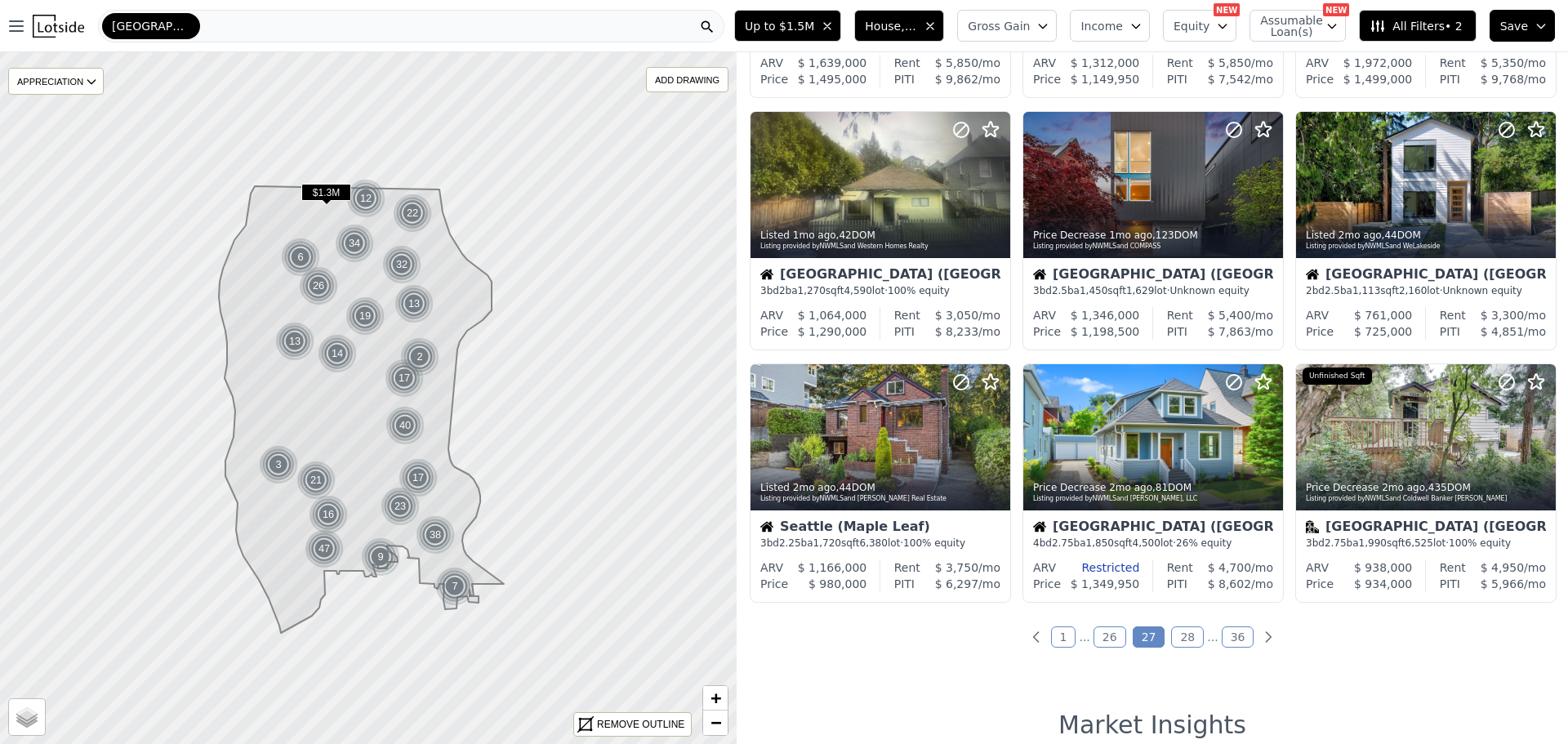
click at [1182, 636] on link "28" at bounding box center [1187, 636] width 33 height 21
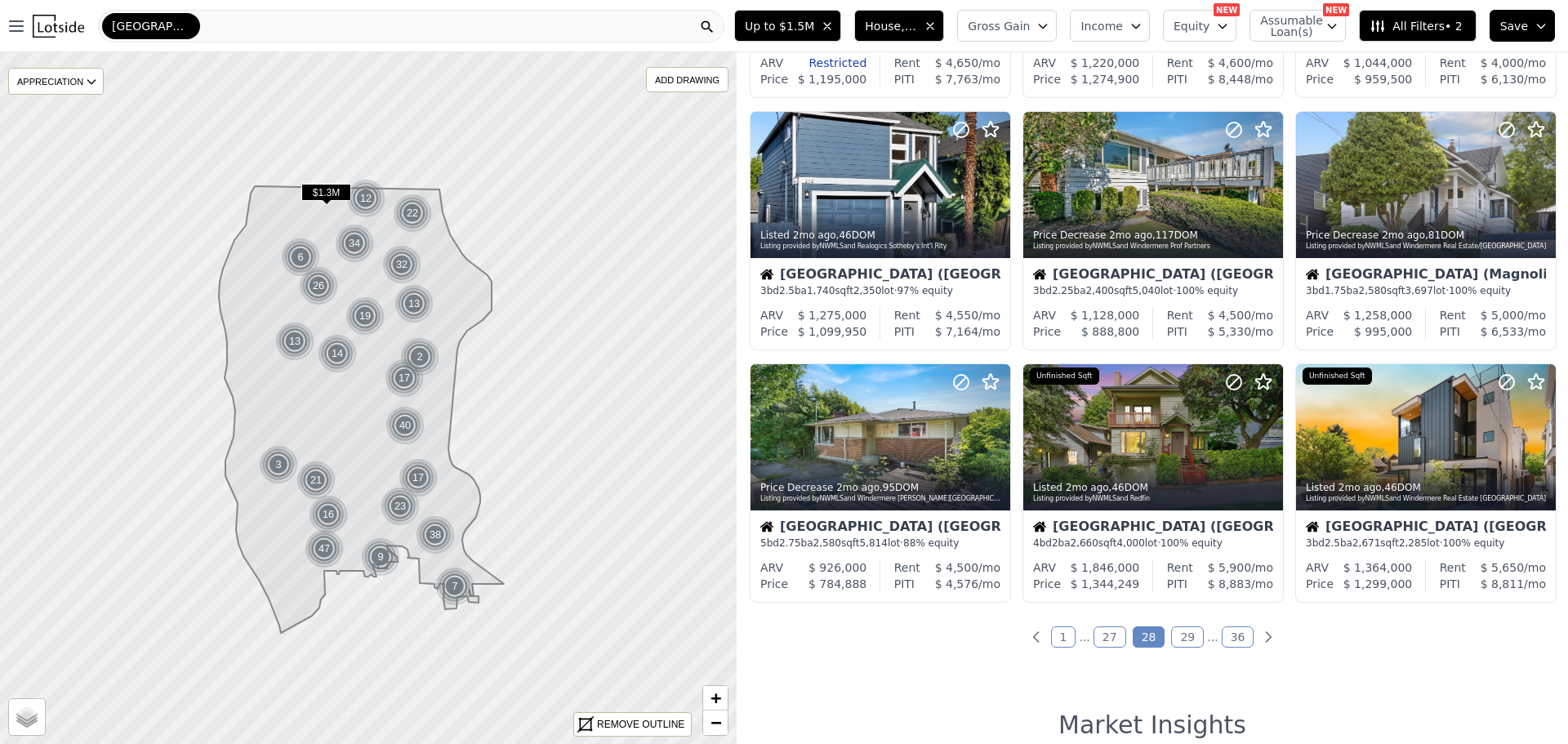
click at [1180, 634] on link "29" at bounding box center [1187, 636] width 33 height 21
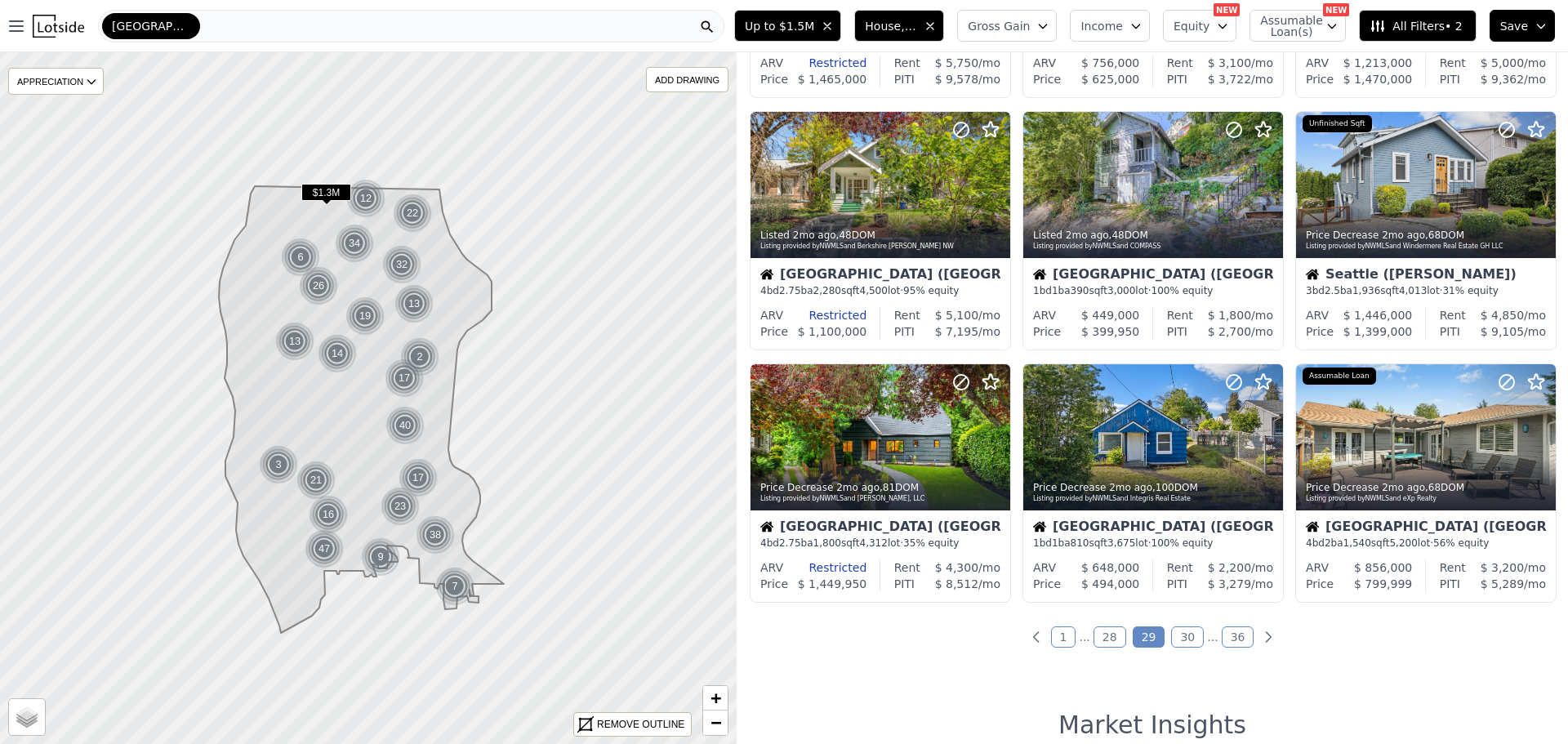
click at [1181, 634] on link "30" at bounding box center [1187, 636] width 33 height 21
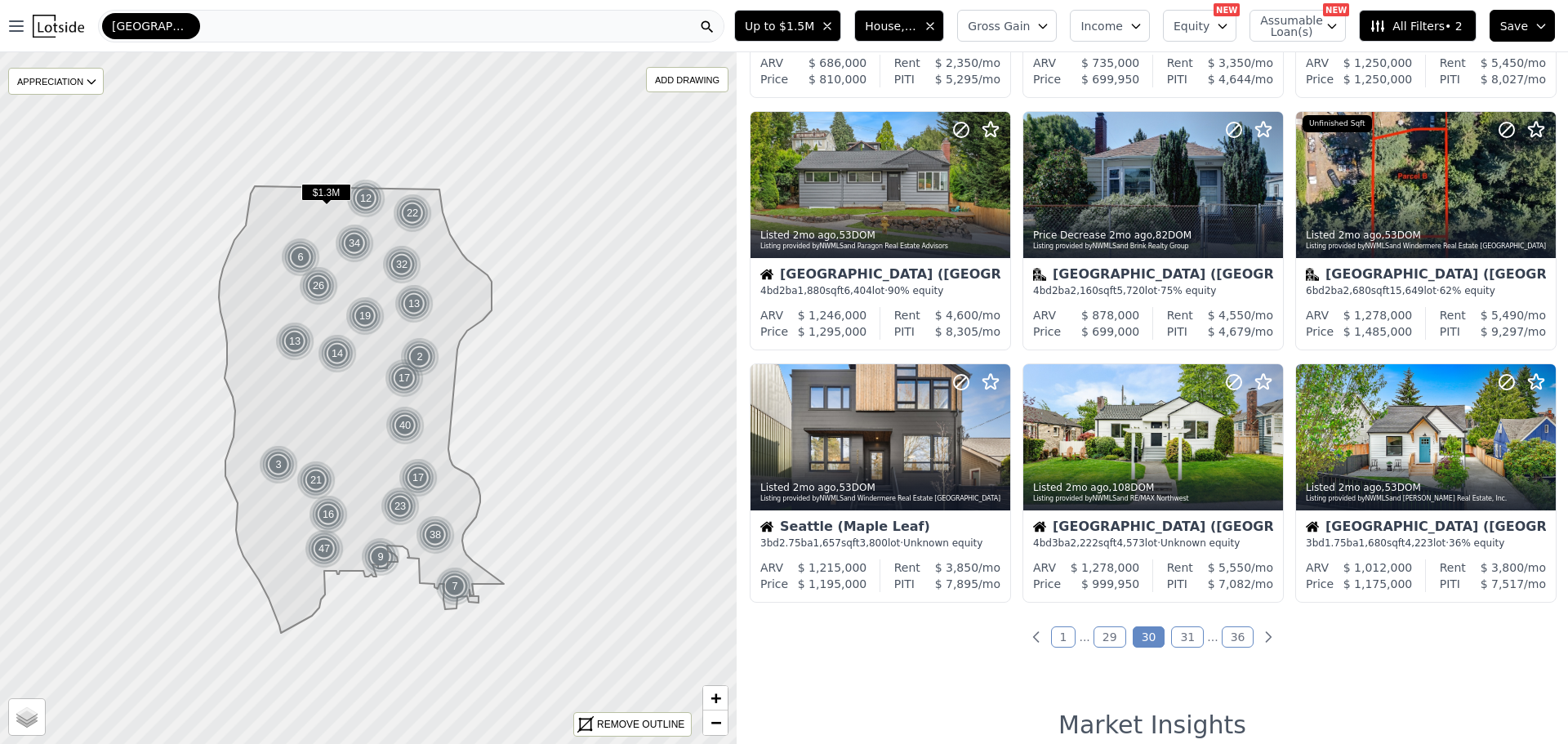
click at [1180, 632] on link "31" at bounding box center [1187, 636] width 33 height 21
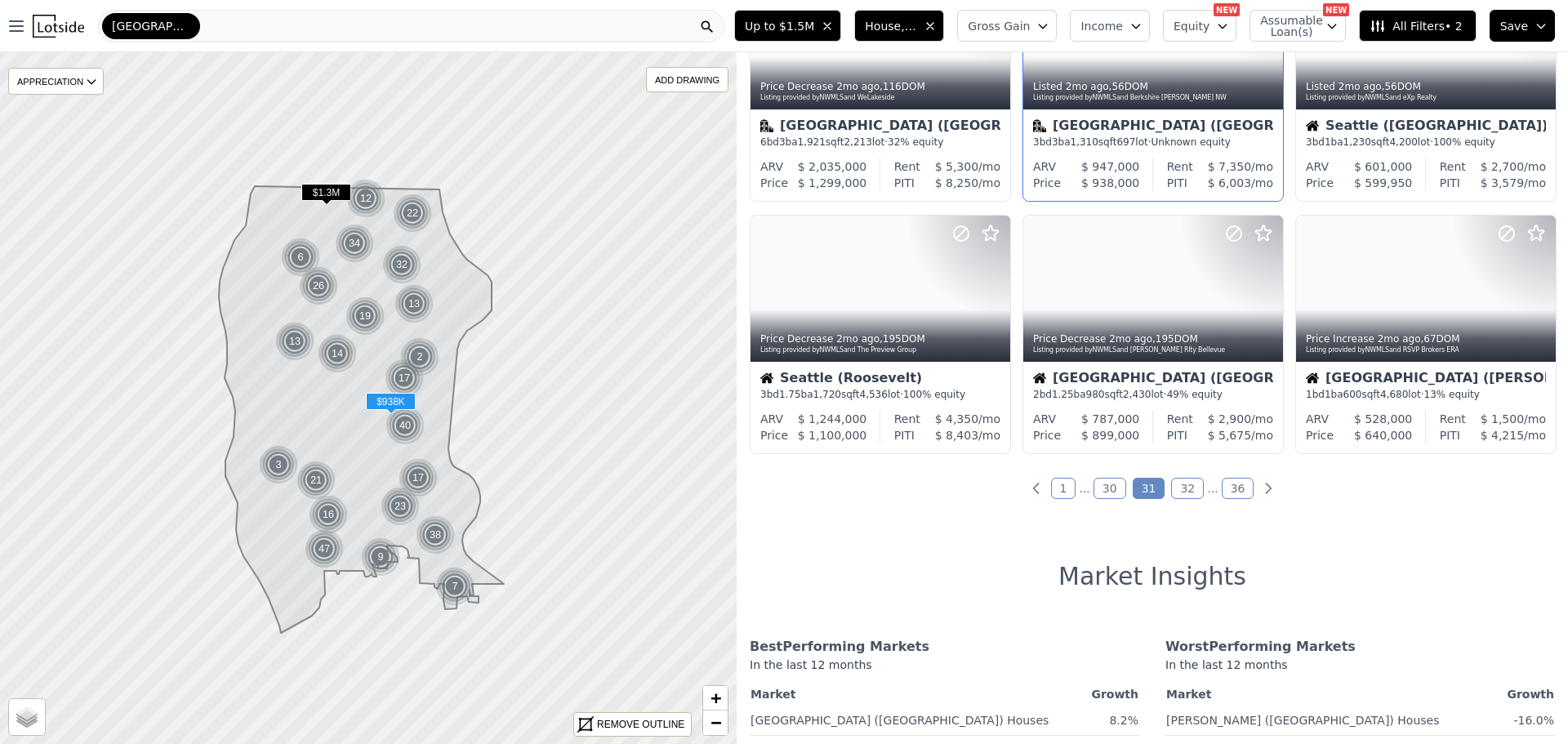
scroll to position [653, 0]
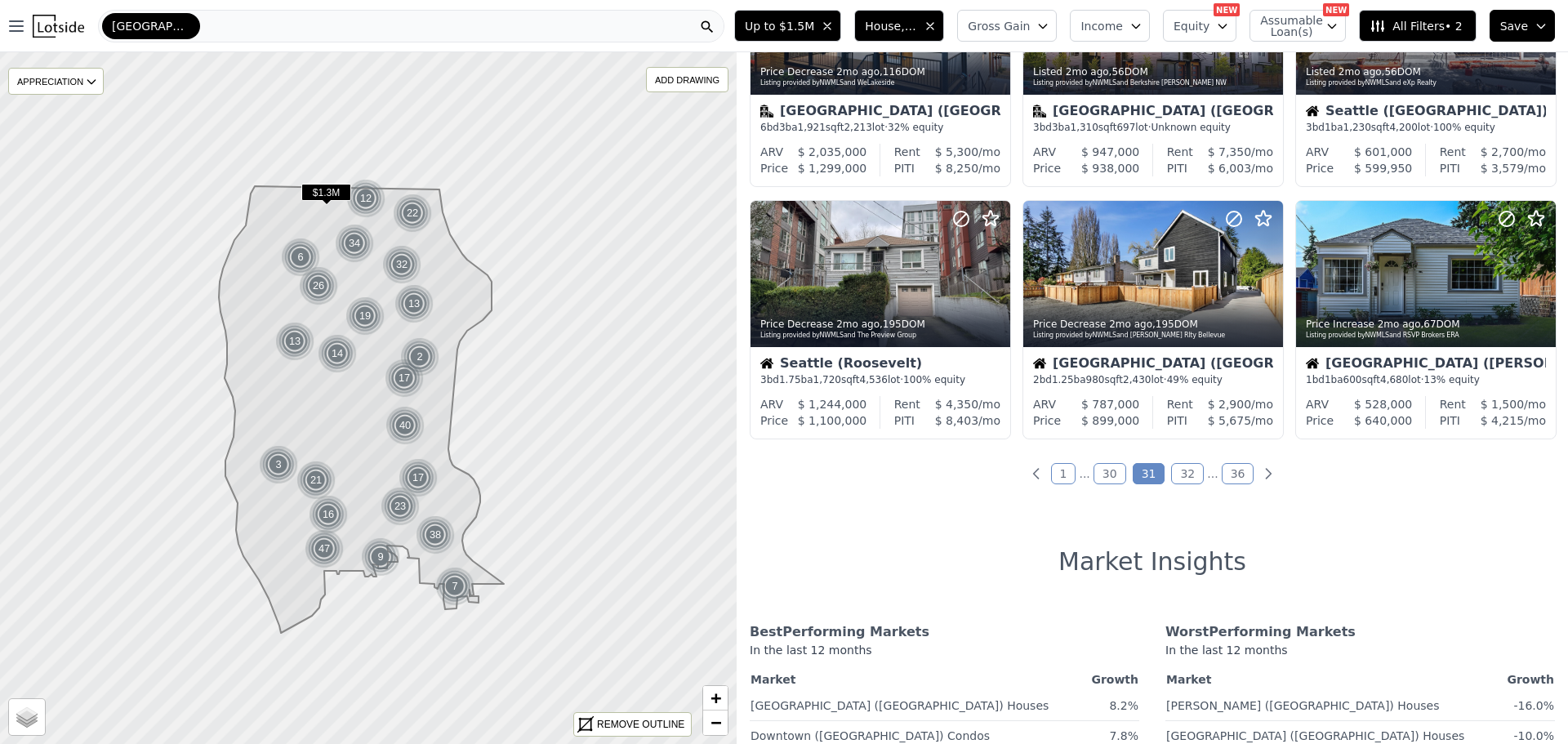
click at [1176, 471] on link "32" at bounding box center [1187, 472] width 33 height 21
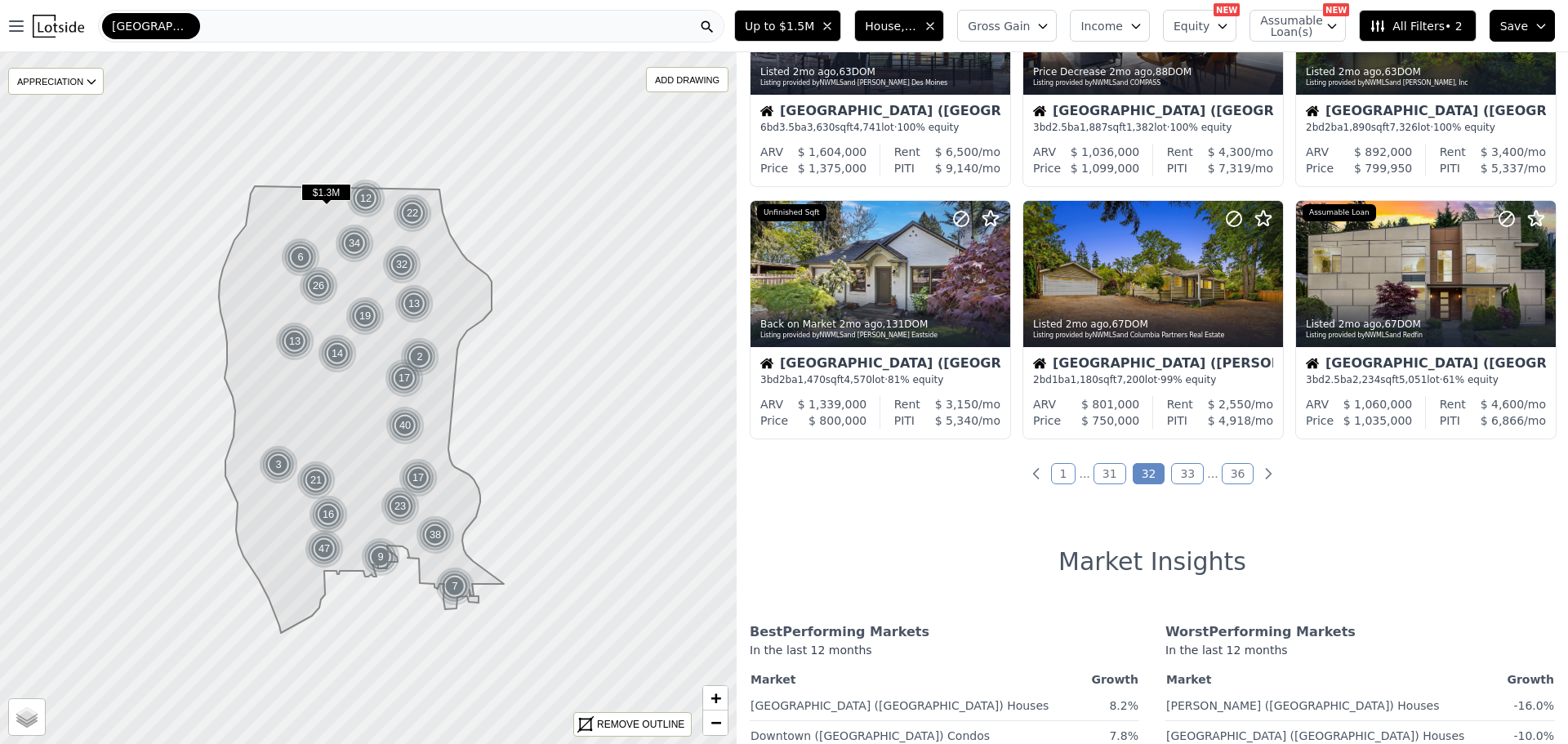
click at [1183, 474] on link "33" at bounding box center [1187, 472] width 33 height 21
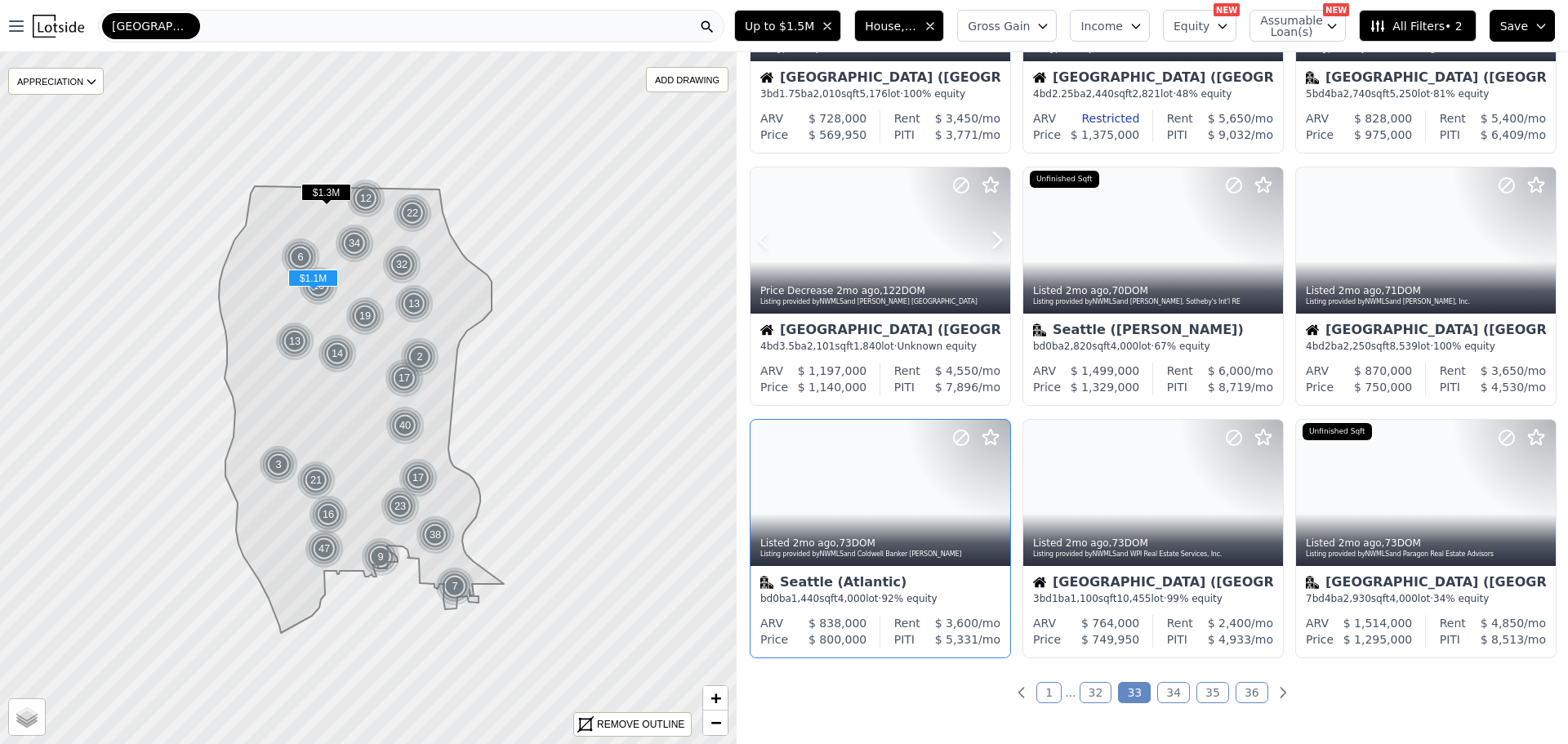
scroll to position [489, 0]
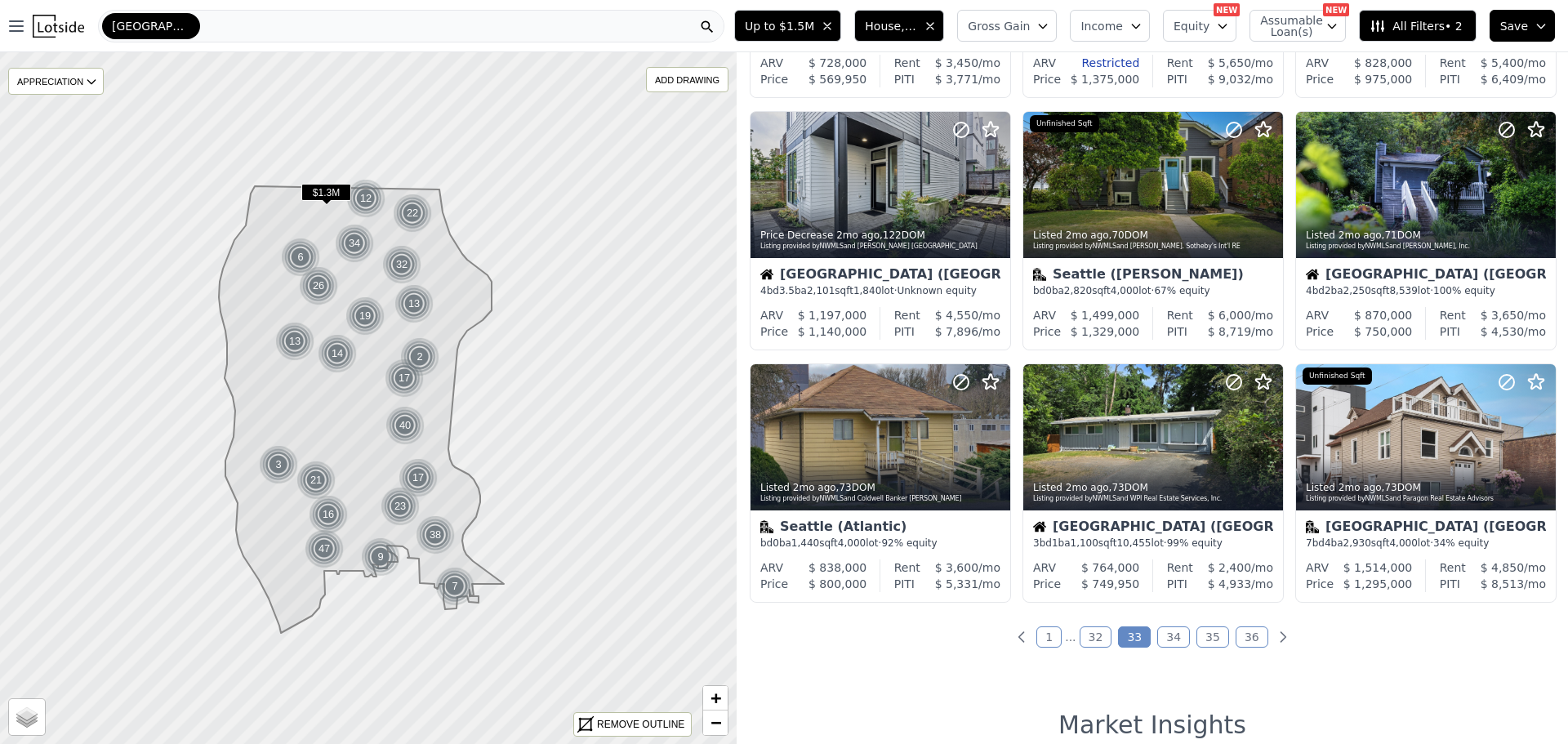
click at [1162, 640] on link "34" at bounding box center [1173, 636] width 33 height 21
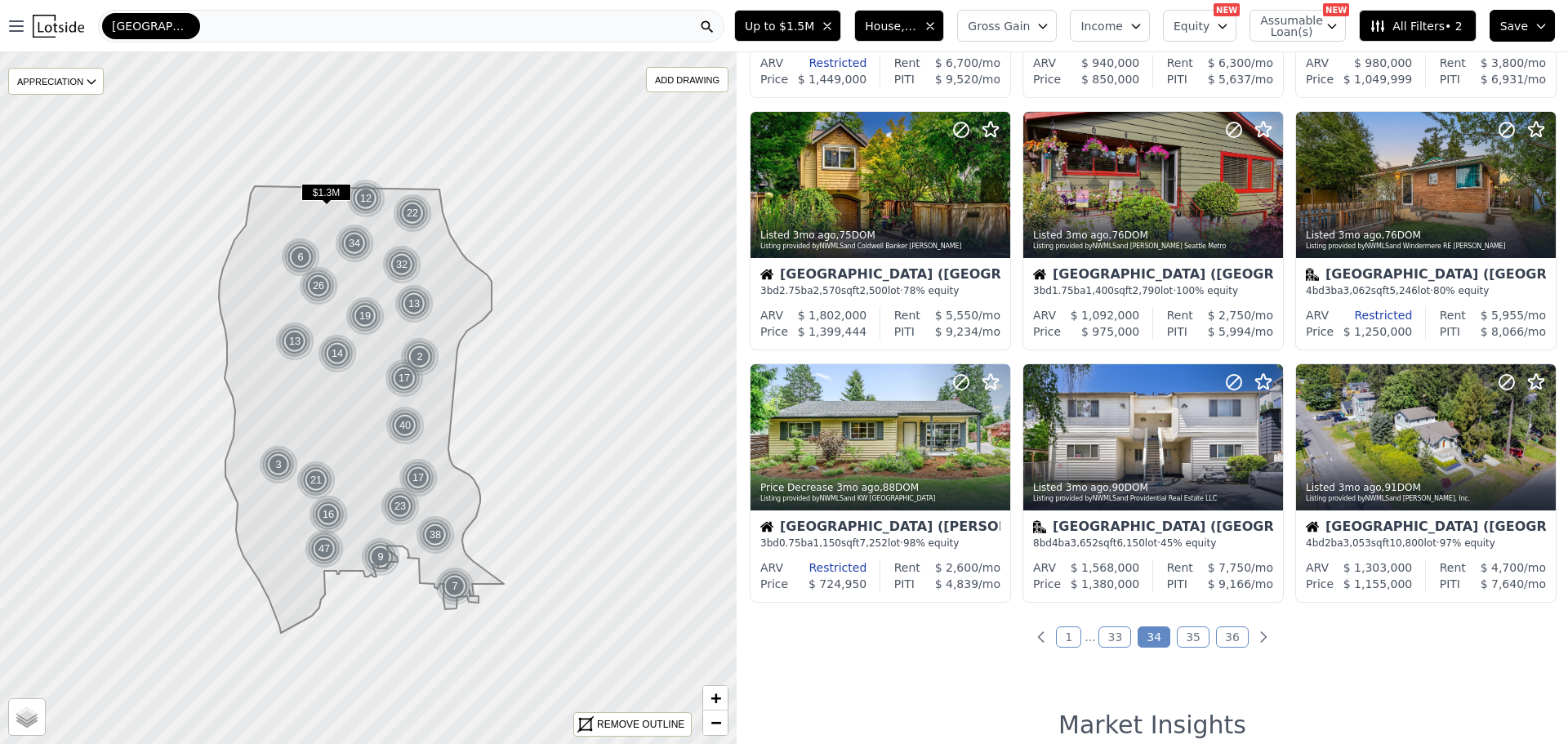
click at [1177, 634] on link "35" at bounding box center [1193, 636] width 33 height 21
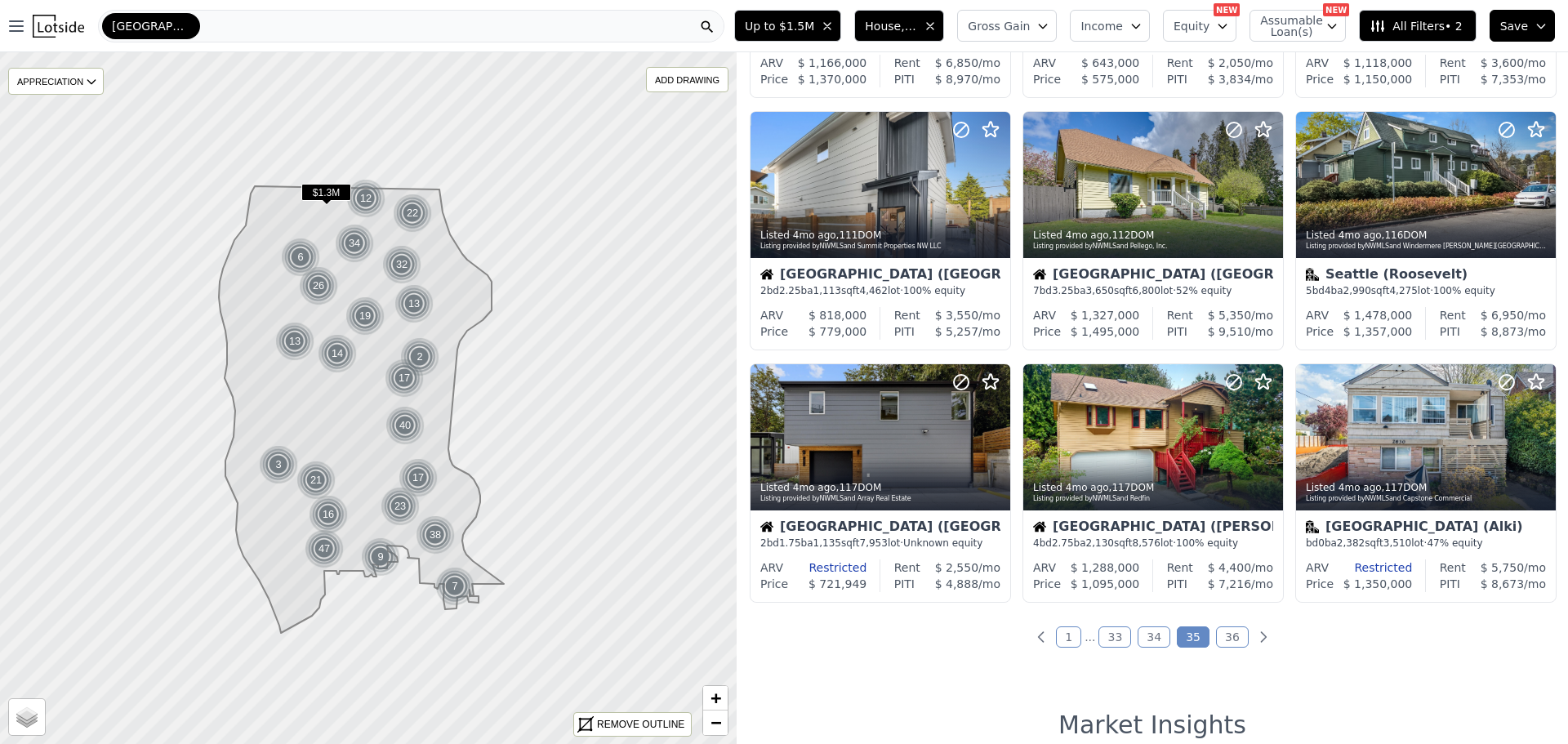
click at [1227, 636] on link "36" at bounding box center [1232, 636] width 33 height 21
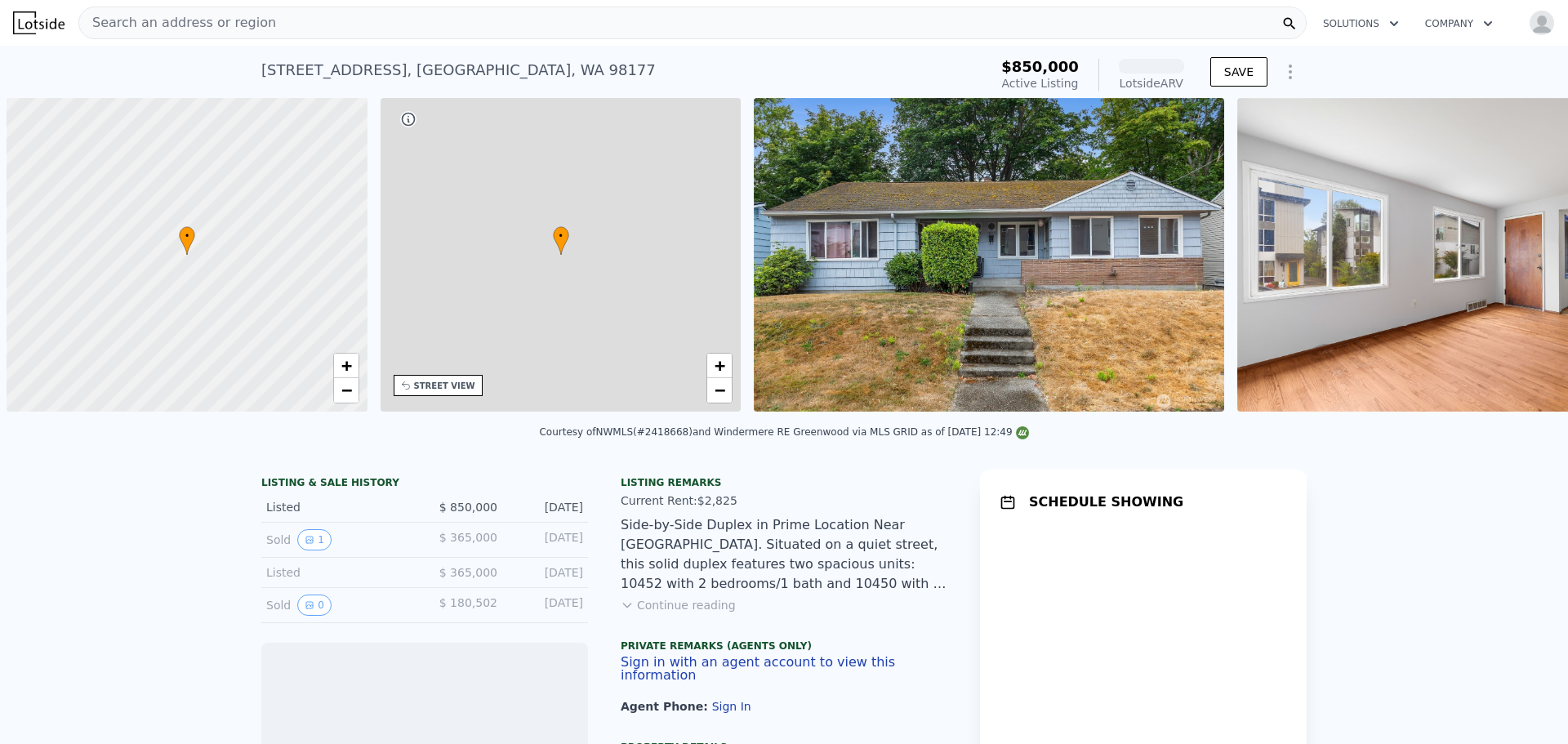
scroll to position [0, 7]
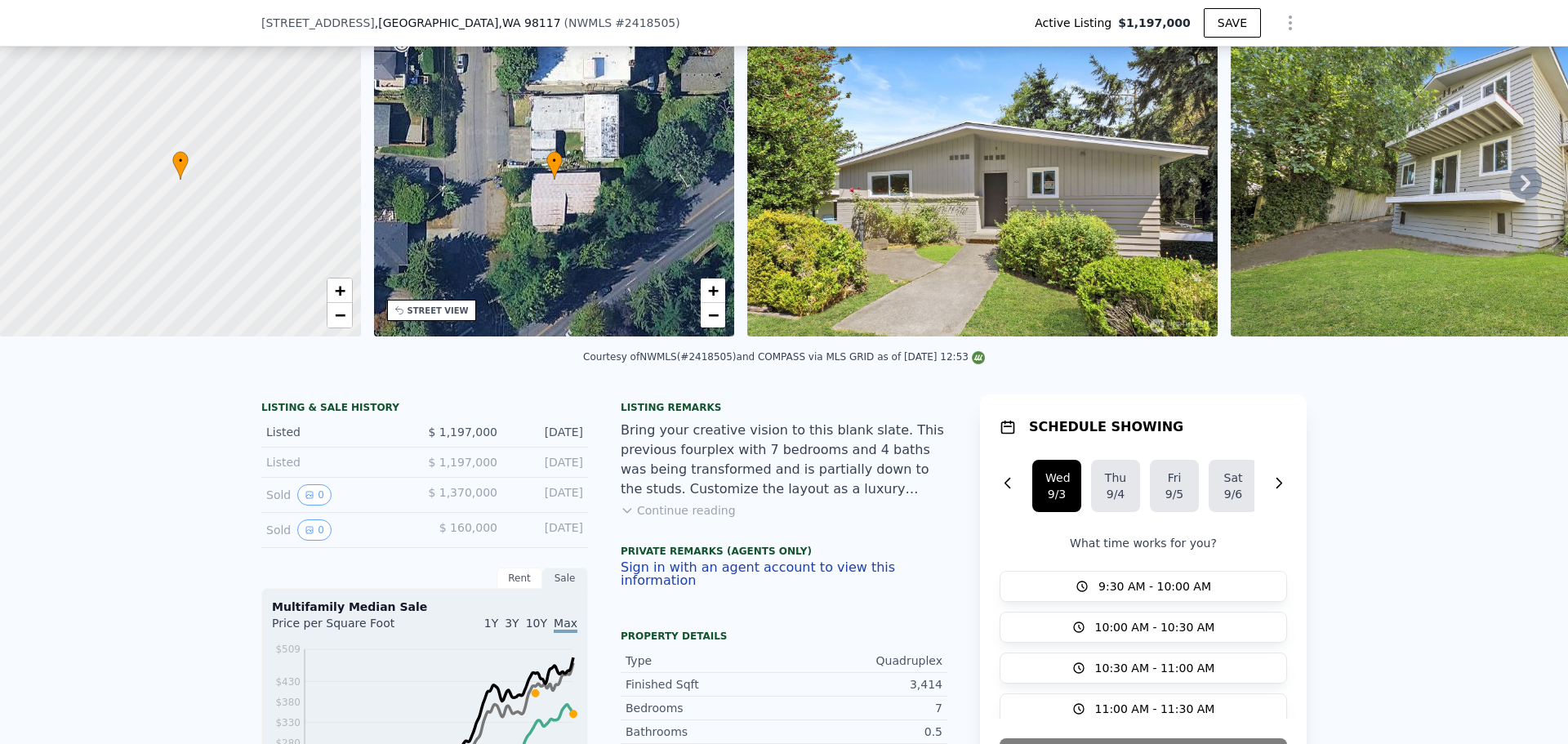
scroll to position [321, 0]
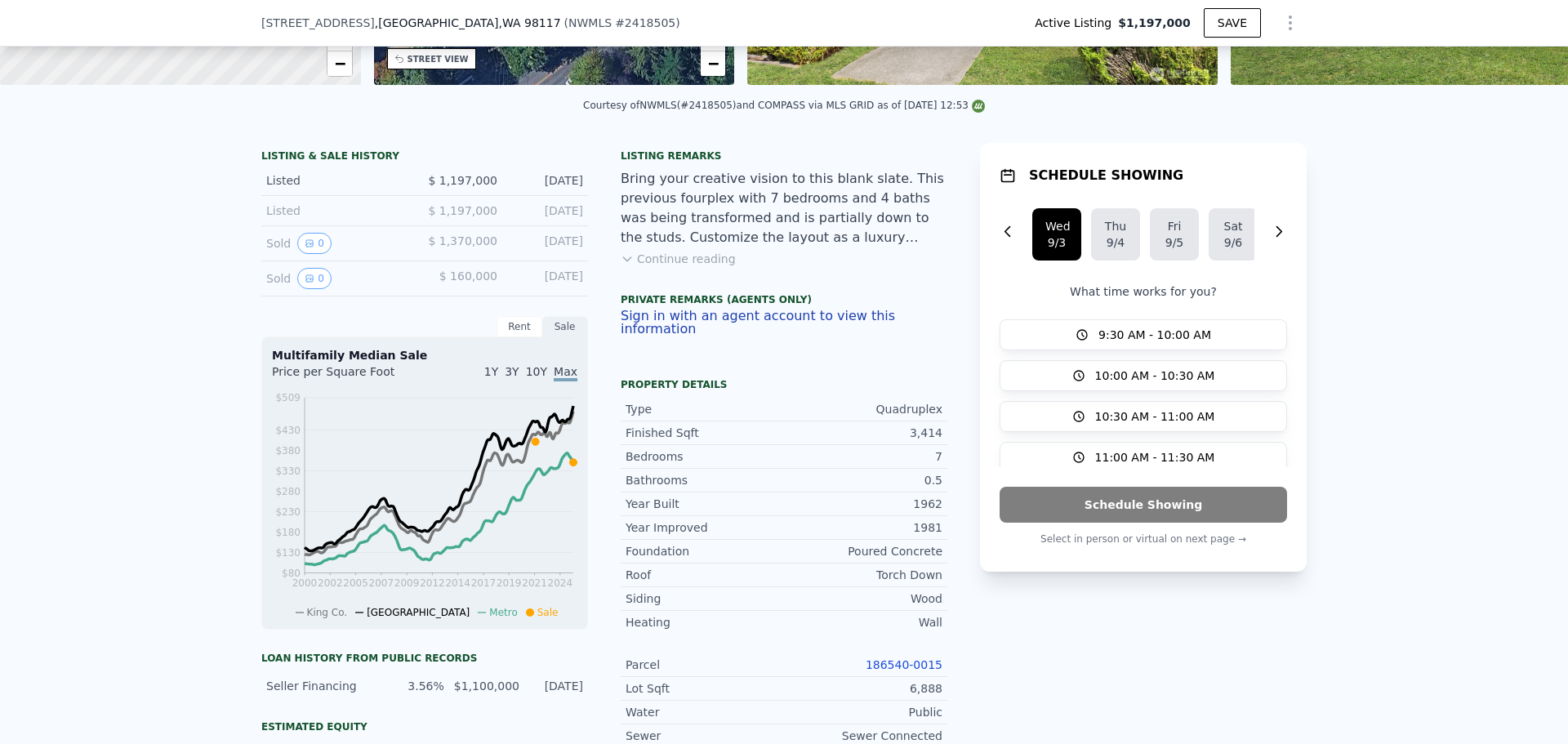
click at [667, 267] on button "Continue reading" at bounding box center [679, 259] width 115 height 16
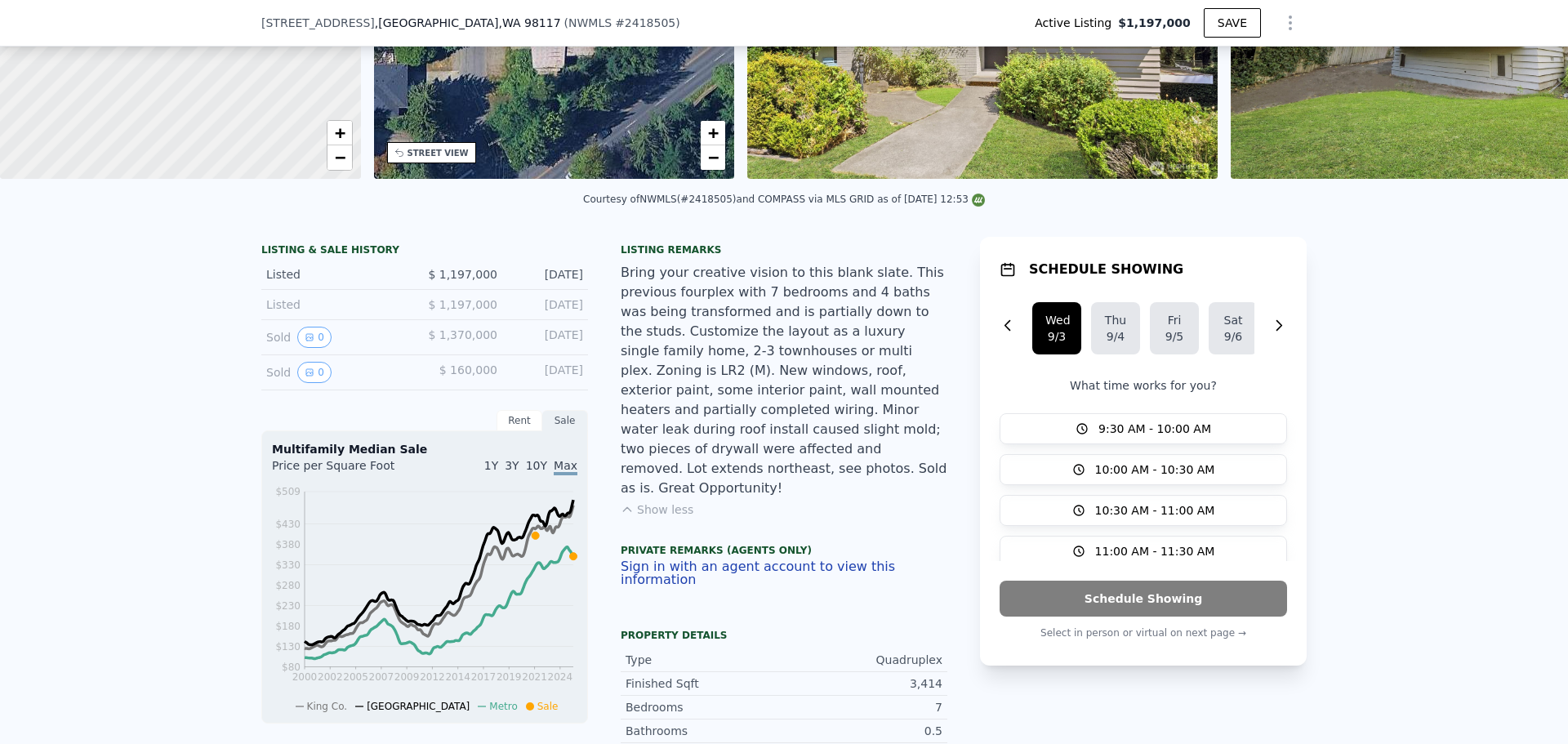
scroll to position [6, 0]
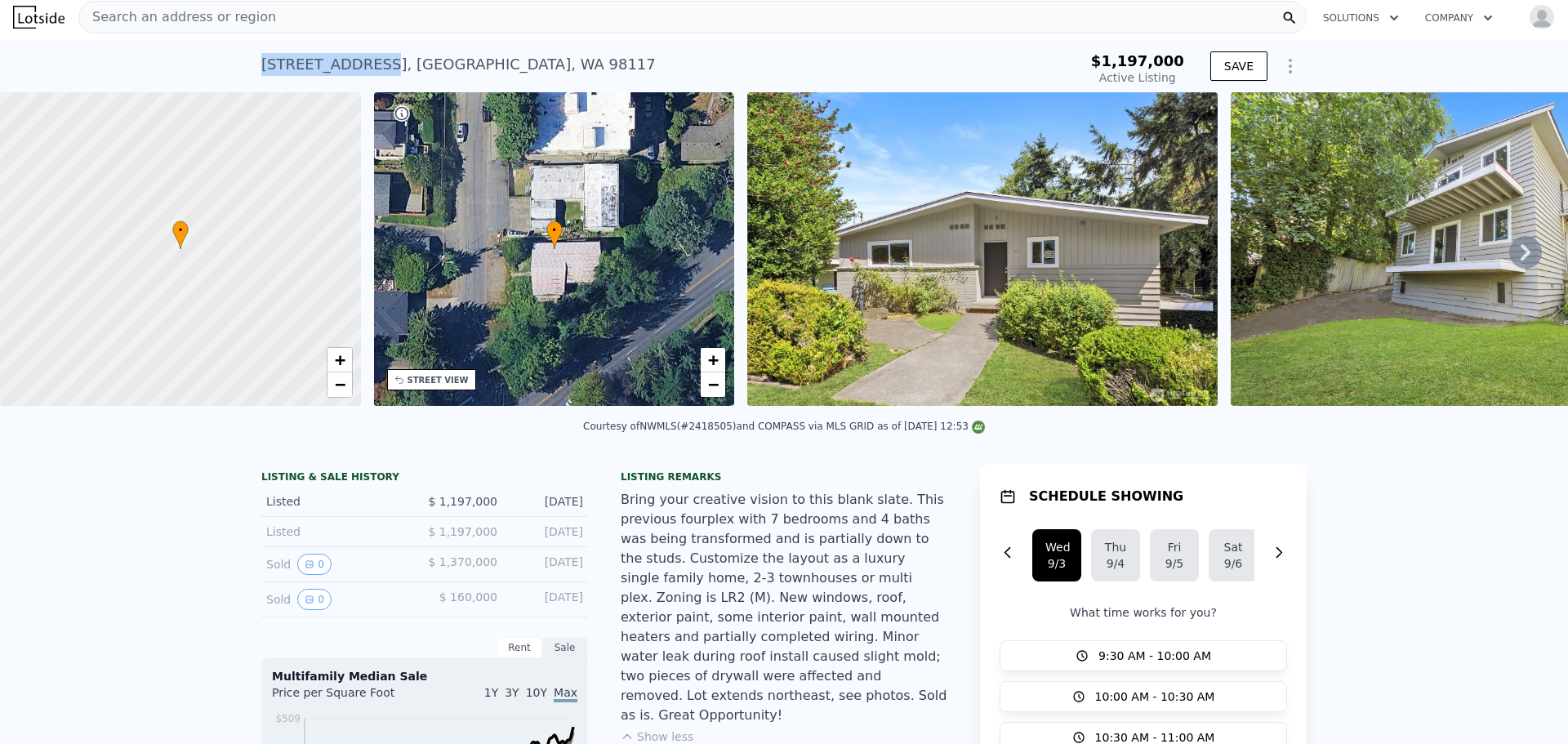
drag, startPoint x: 253, startPoint y: 62, endPoint x: 372, endPoint y: 66, distance: 119.1
click at [372, 66] on div "9528 9th Ave NW , Seattle , WA 98117 Active at $1.197m $1,197,000 Active Listin…" at bounding box center [784, 66] width 1568 height 53
copy div "9528 9th Ave NW"
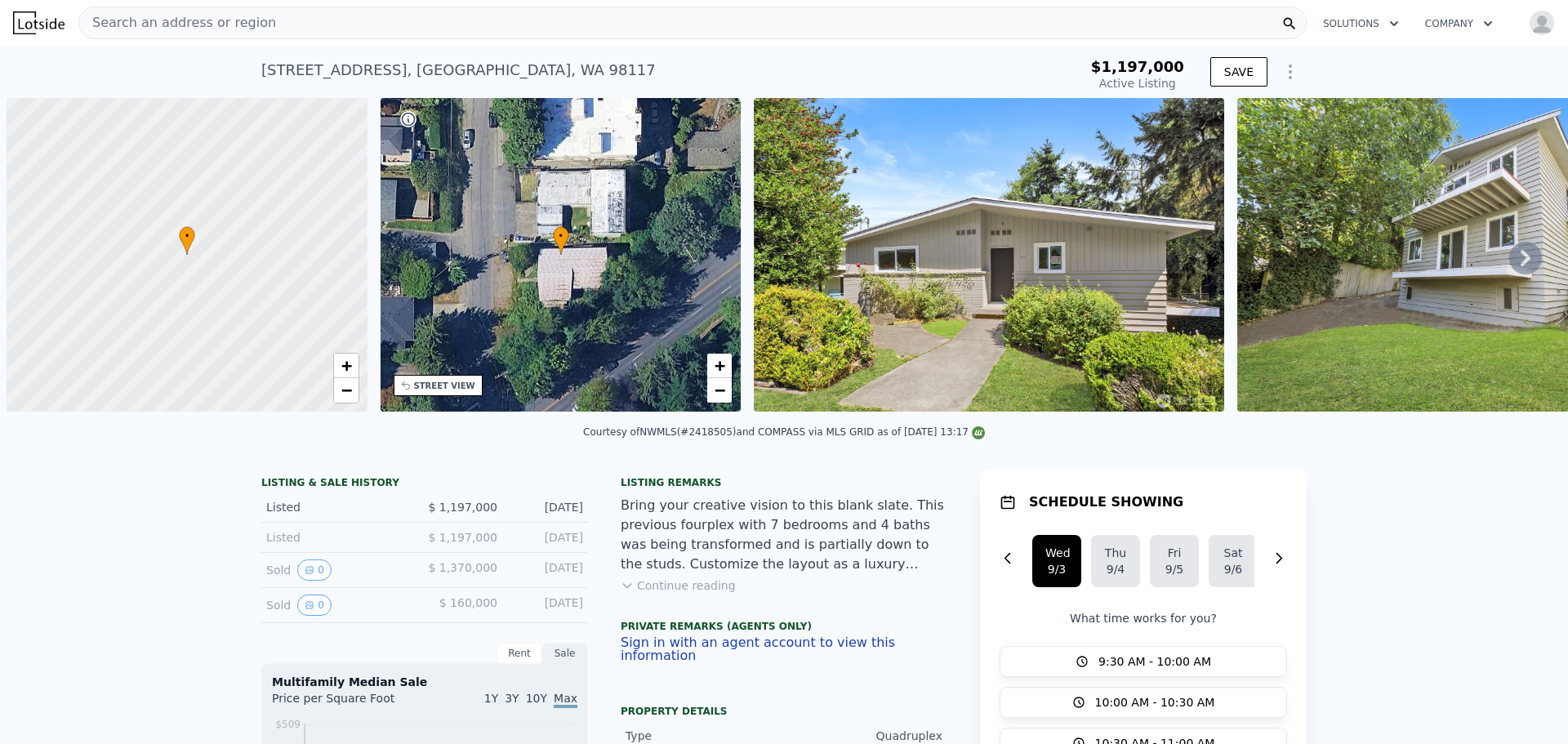
scroll to position [0, 7]
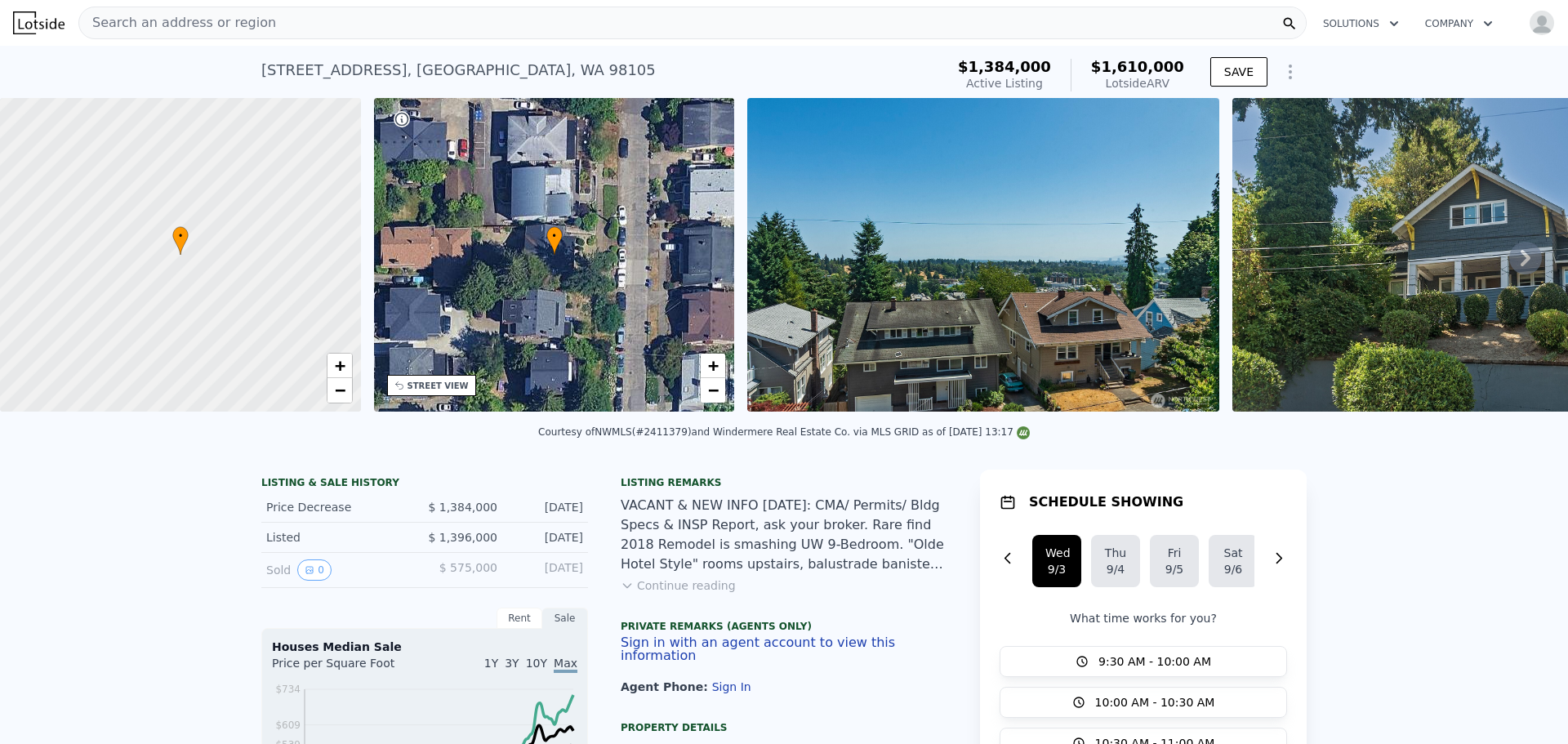
drag, startPoint x: 653, startPoint y: 443, endPoint x: 689, endPoint y: 443, distance: 36.0
click at [689, 438] on div "Courtesy of NWMLS (#2411379) and Windermere Real Estate Co. via MLS GRID as of …" at bounding box center [784, 431] width 491 height 11
copy div "#2411379)"
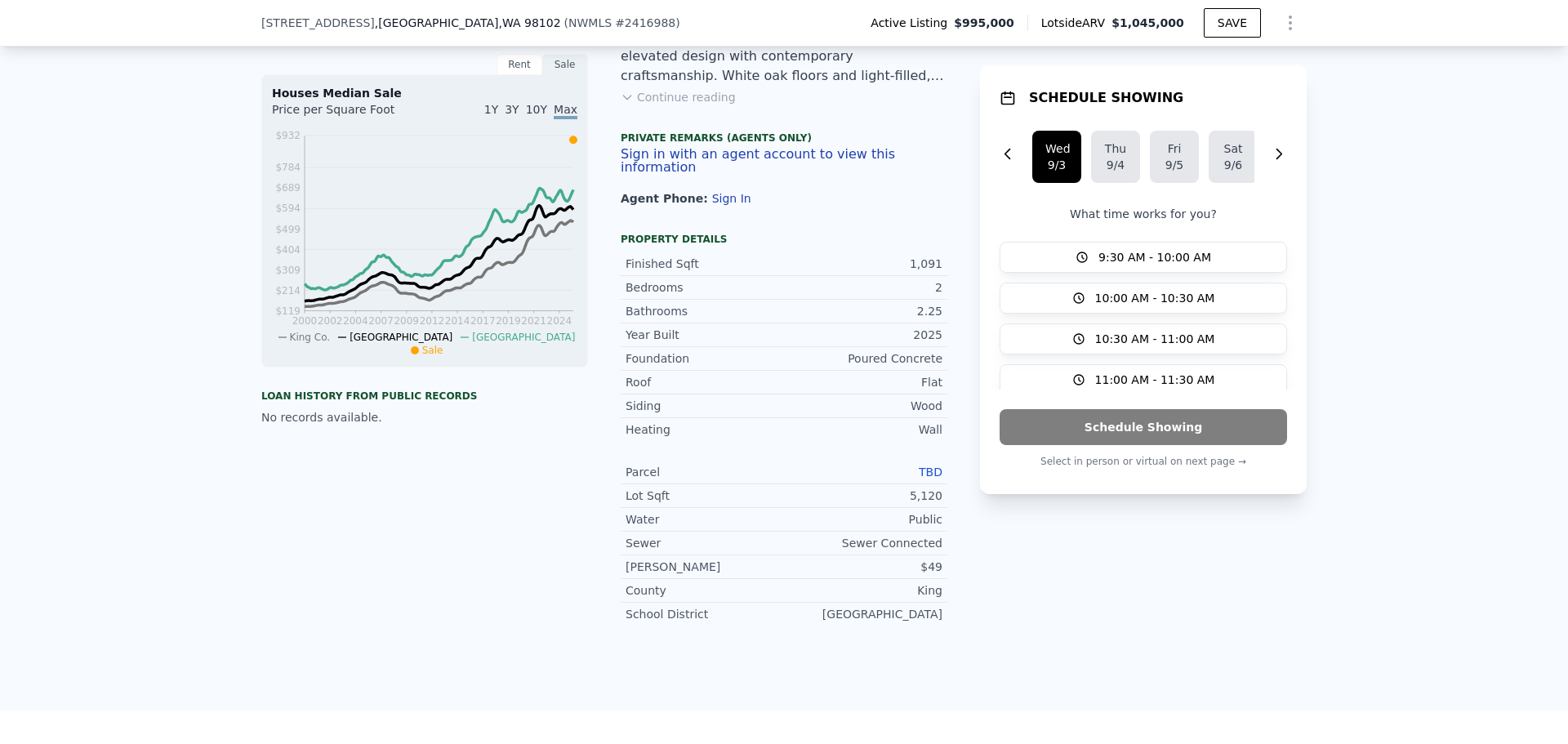
scroll to position [484, 0]
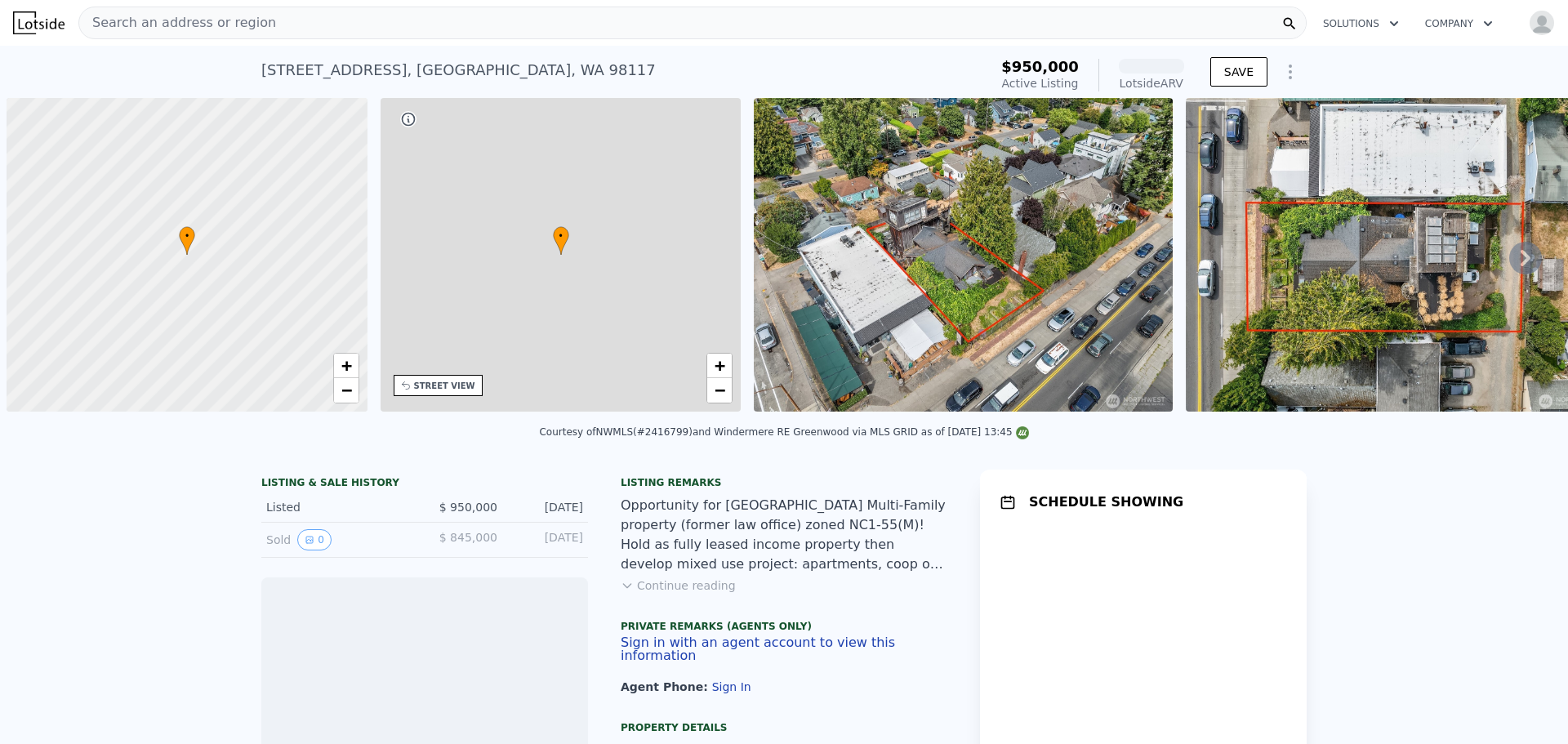
scroll to position [0, 7]
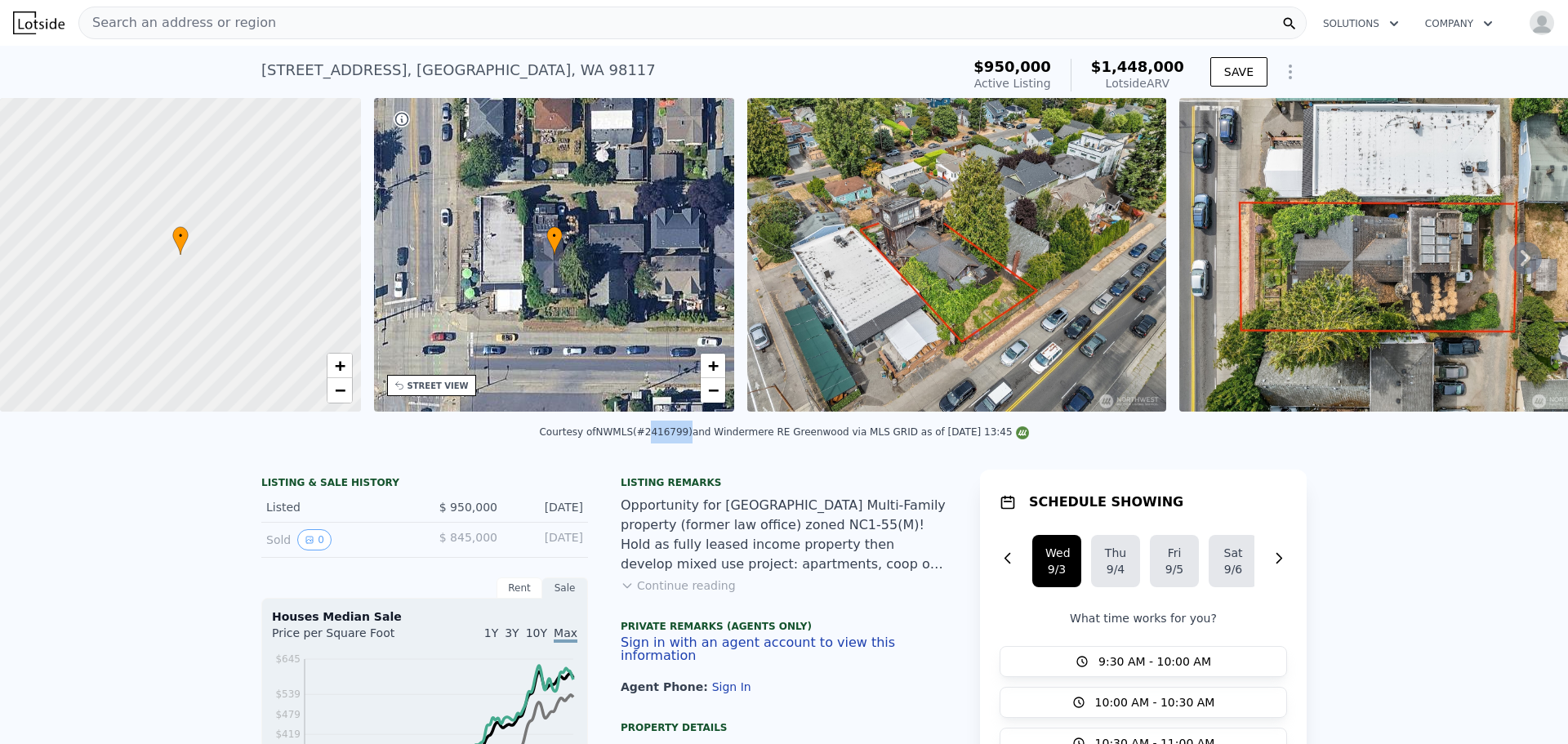
drag, startPoint x: 654, startPoint y: 443, endPoint x: 689, endPoint y: 444, distance: 35.0
click at [689, 438] on div "Courtesy of NWMLS (#2416799) and Windermere RE Greenwood via MLS GRID as of 09/…" at bounding box center [784, 431] width 490 height 11
copy div "2416799"
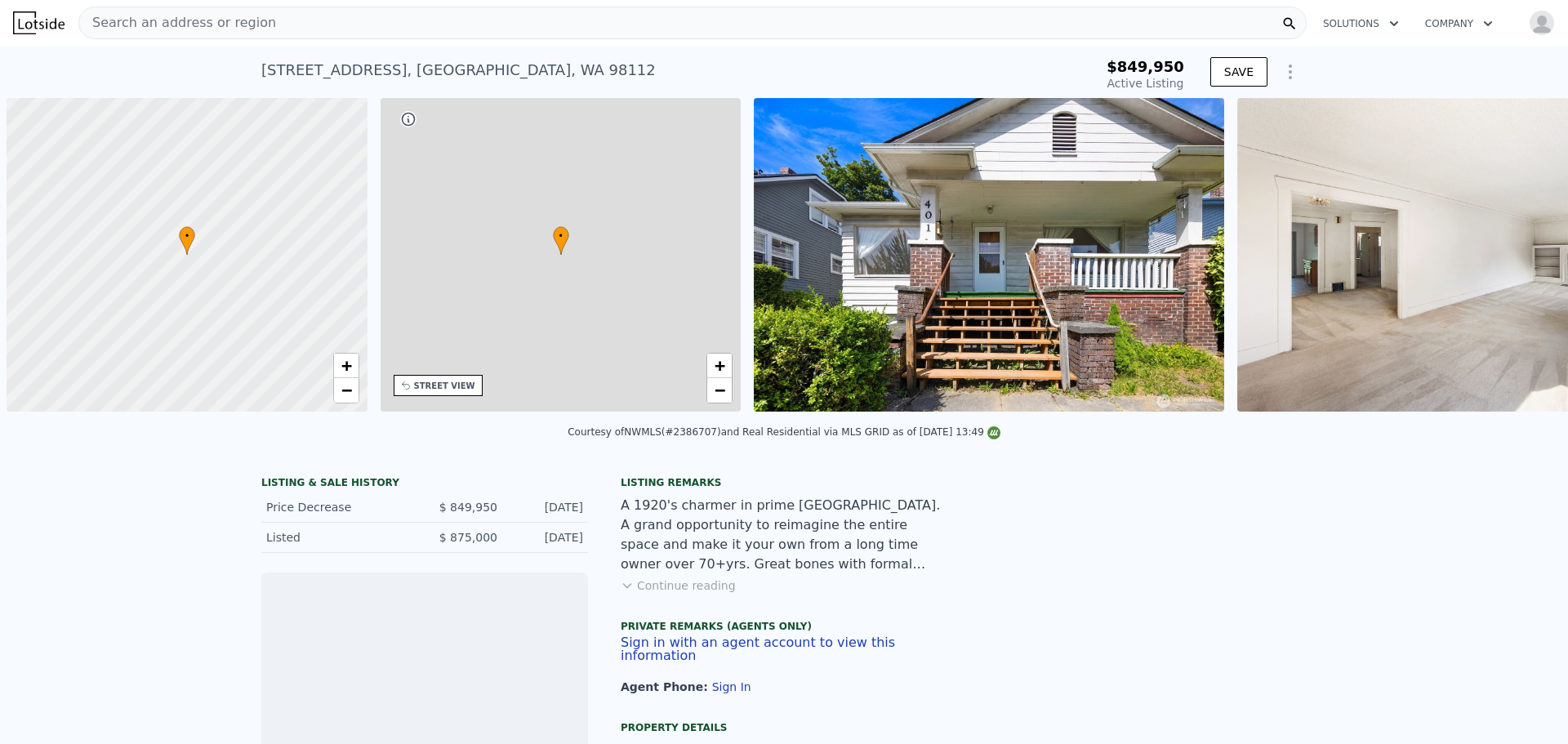
scroll to position [0, 7]
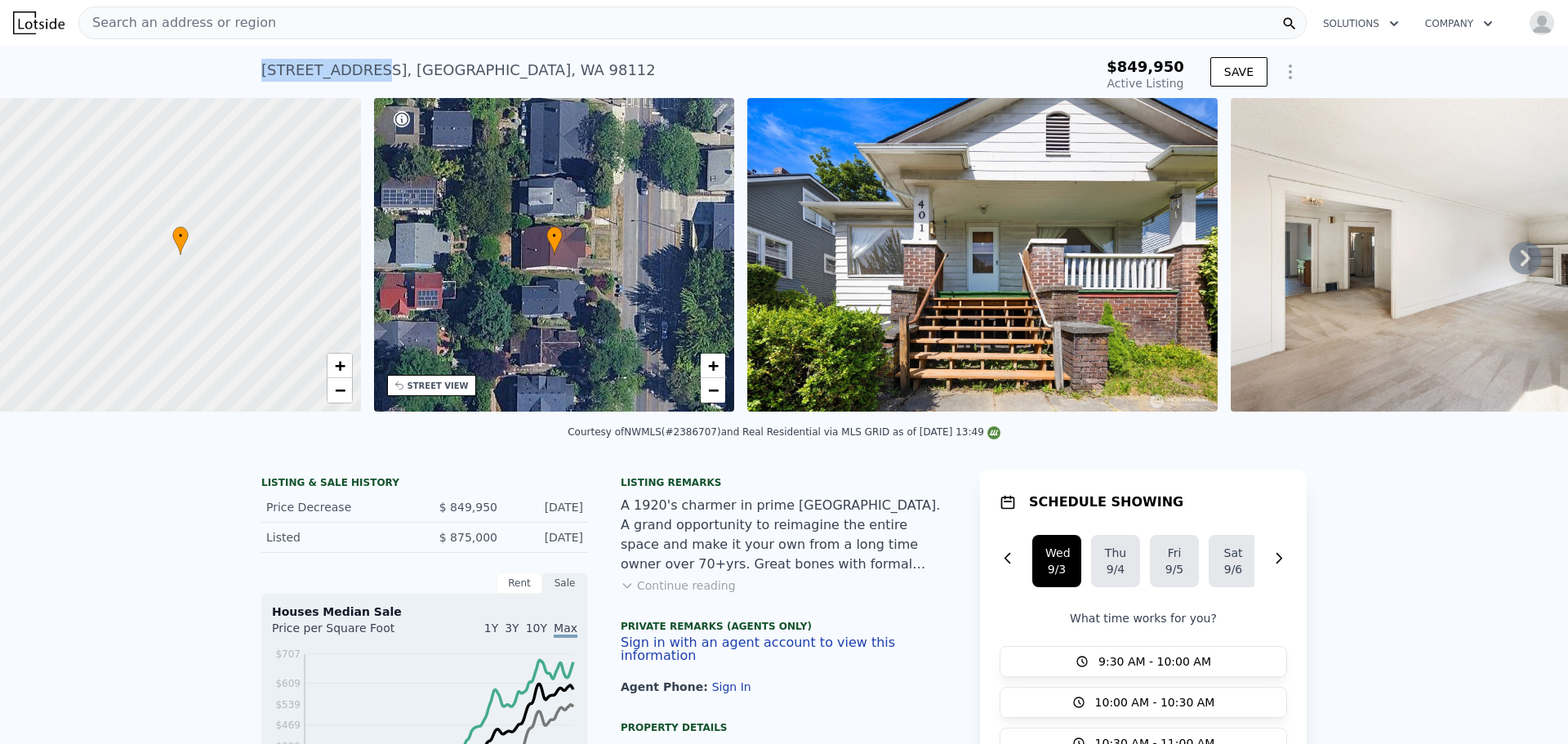
drag, startPoint x: 256, startPoint y: 69, endPoint x: 353, endPoint y: 69, distance: 97.0
click at [353, 69] on div "[STREET_ADDRESS]" at bounding box center [459, 70] width 394 height 23
copy div "401 23rd Ave E"
drag, startPoint x: 679, startPoint y: 443, endPoint x: 714, endPoint y: 442, distance: 35.0
click at [714, 438] on div "Courtesy of NWMLS (#2386707) and Real Residential via MLS GRID as of 09/02/2025…" at bounding box center [783, 431] width 433 height 11
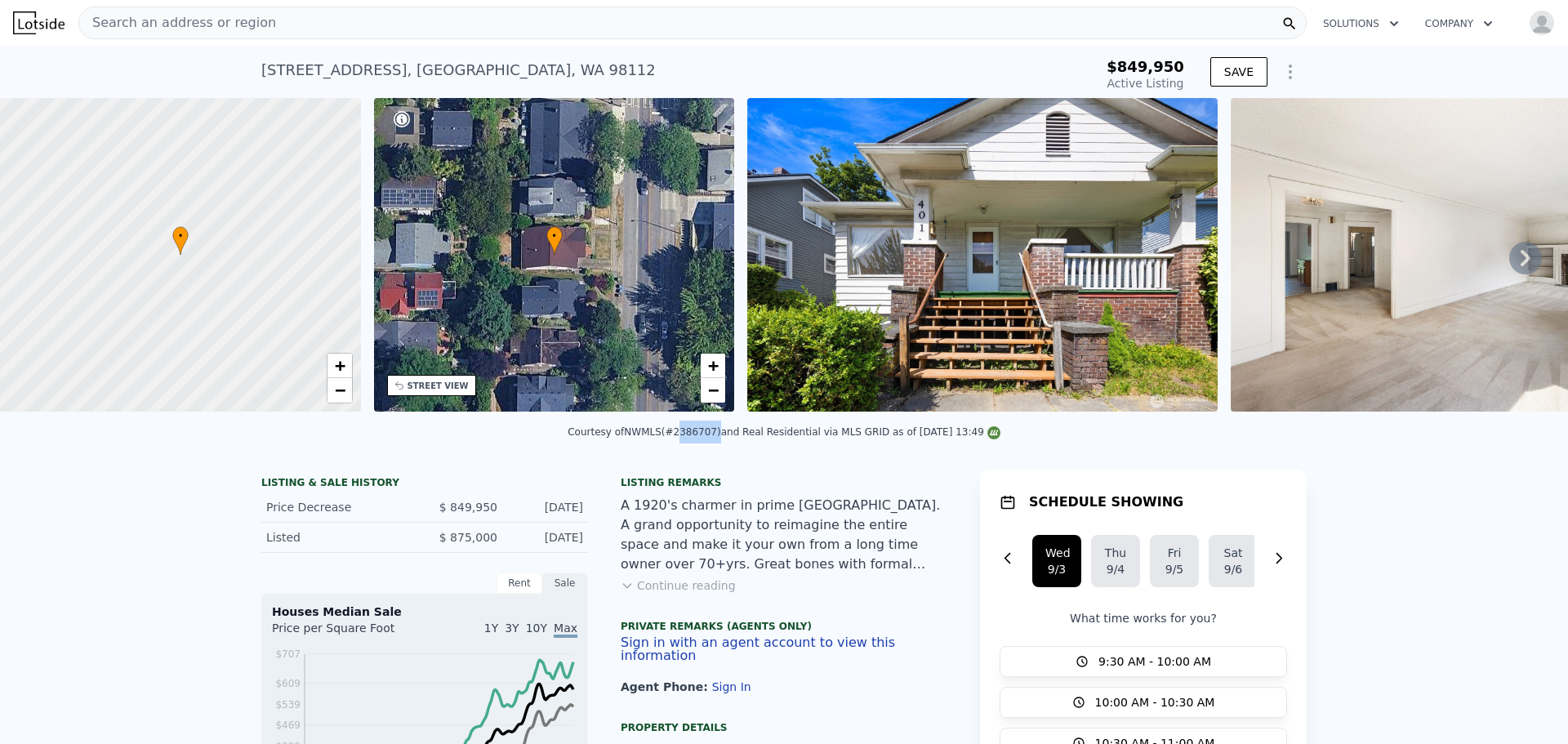
copy div "2386707"
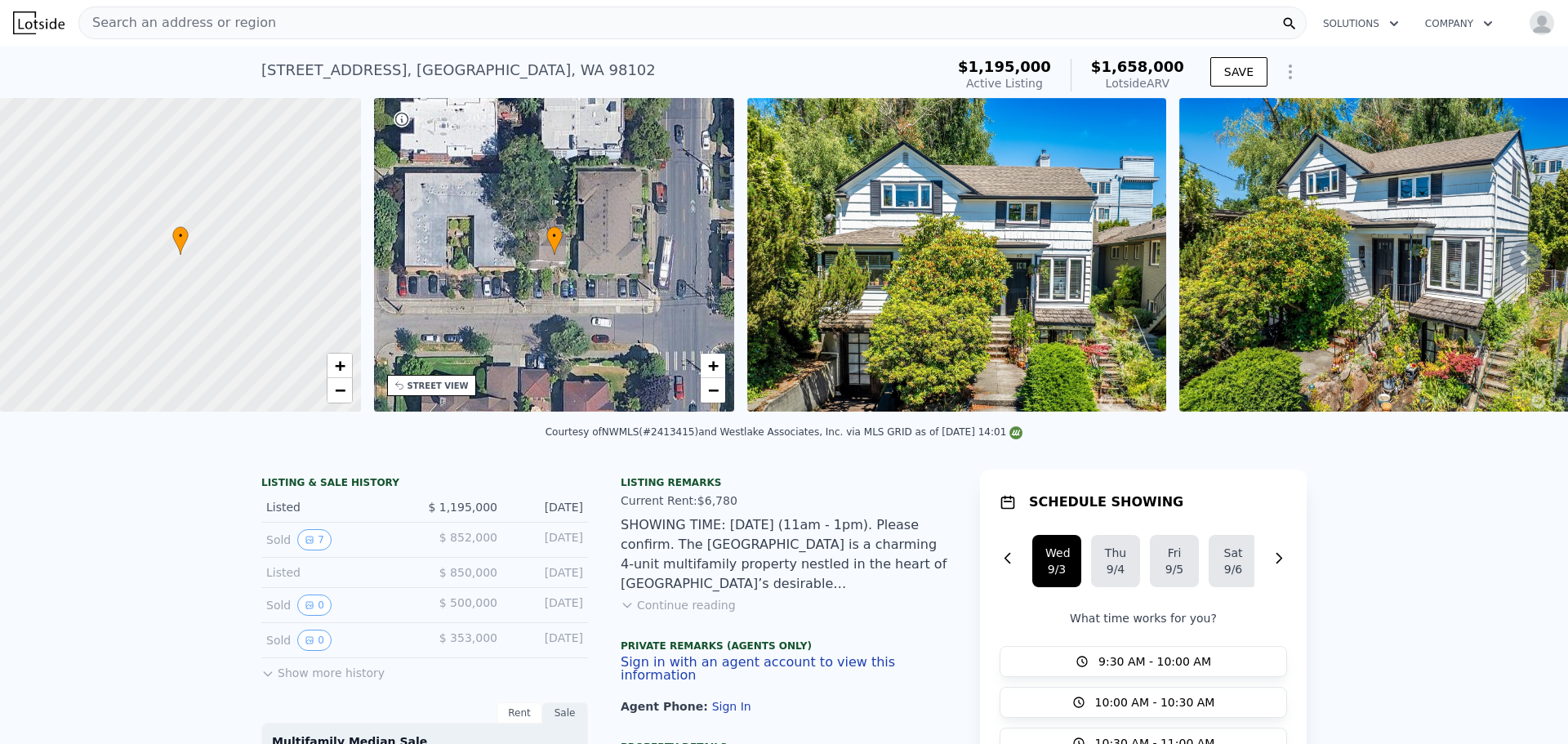
drag, startPoint x: 257, startPoint y: 71, endPoint x: 367, endPoint y: 68, distance: 110.0
click at [367, 68] on div "910 E Prospect St , Seattle , WA 98102" at bounding box center [459, 70] width 394 height 23
copy div "910 E Prospect St"
drag, startPoint x: 662, startPoint y: 447, endPoint x: 697, endPoint y: 446, distance: 35.0
click at [697, 438] on div "Courtesy of NWMLS (#2413415) and Westlake Associates, Inc. via MLS GRID as of 0…" at bounding box center [784, 431] width 478 height 11
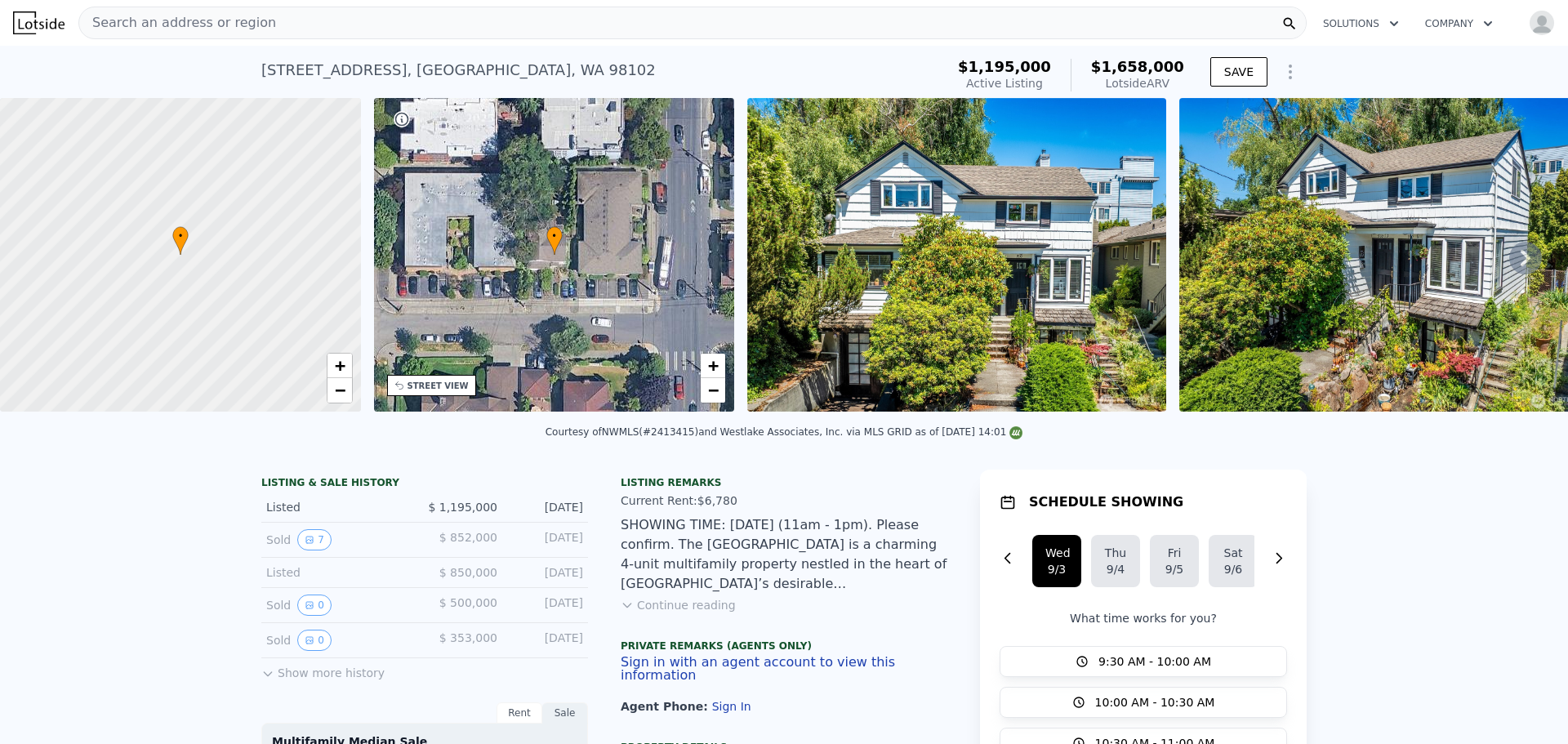
copy div "2413415)"
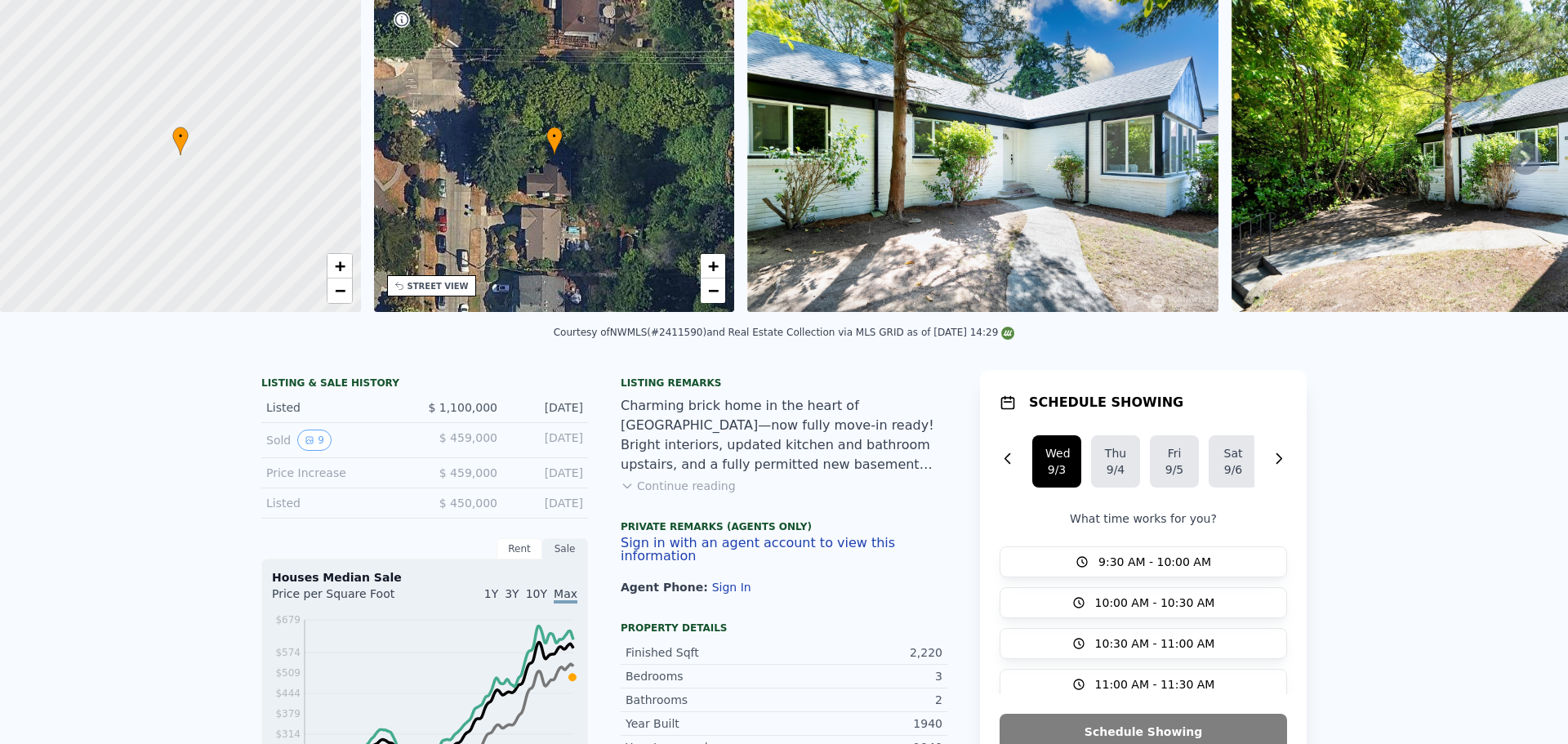
scroll to position [6, 0]
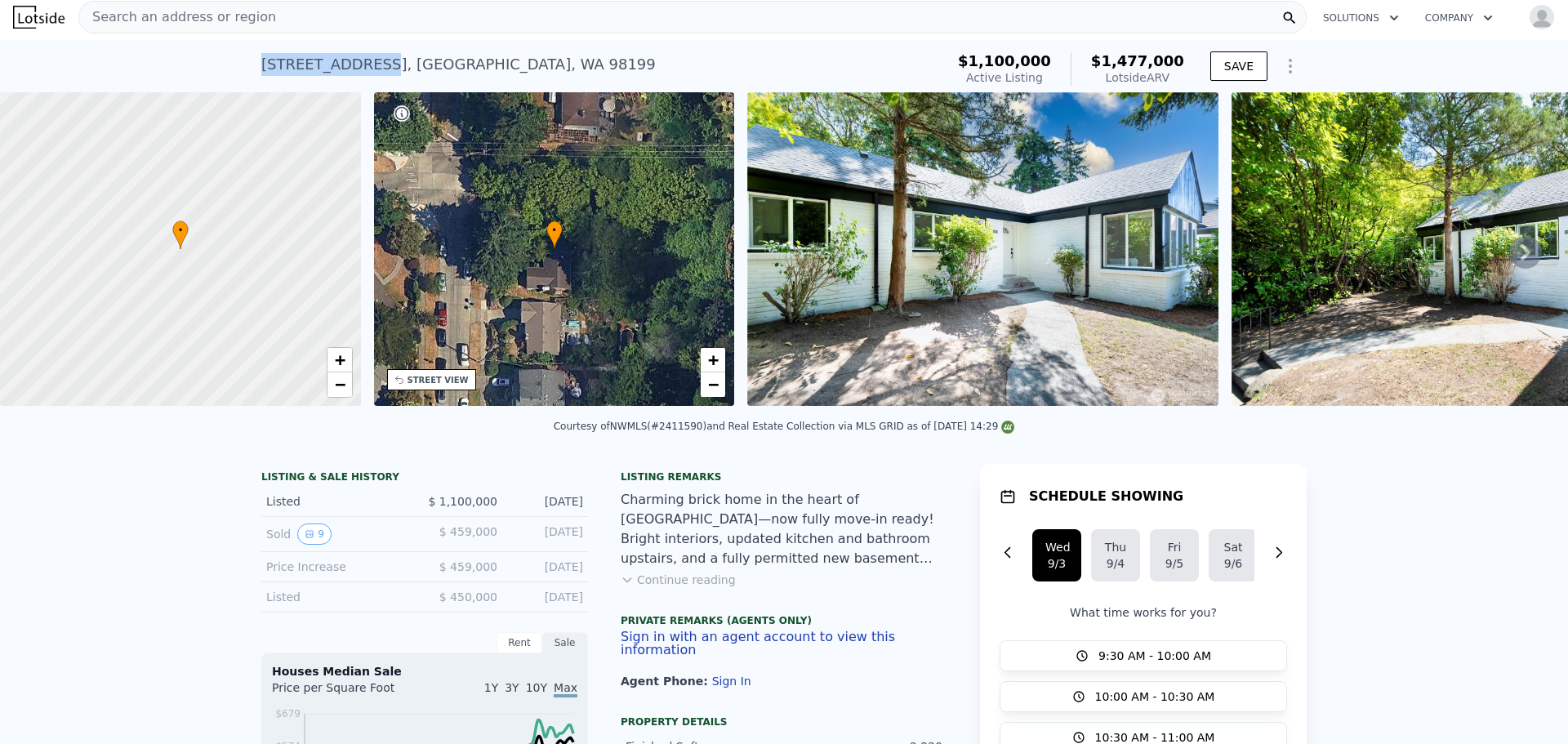
drag, startPoint x: 254, startPoint y: 63, endPoint x: 368, endPoint y: 69, distance: 114.2
click at [368, 69] on div "[STREET_ADDRESS] Active at $1.100m (~ARV $1.477m ) $1,100,000 Active Listing $1…" at bounding box center [784, 66] width 1568 height 53
copy div "[STREET_ADDRESS]"
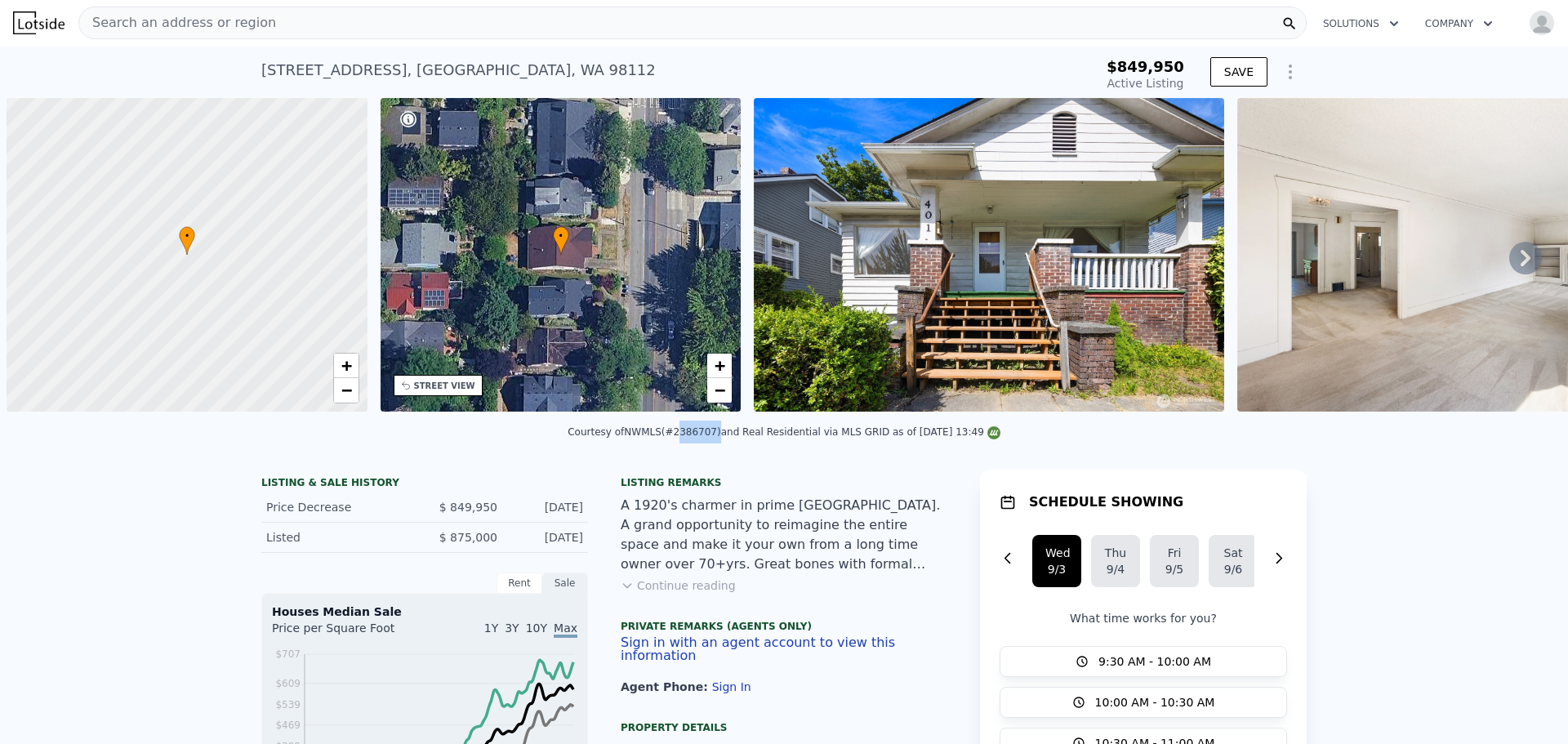
scroll to position [0, 7]
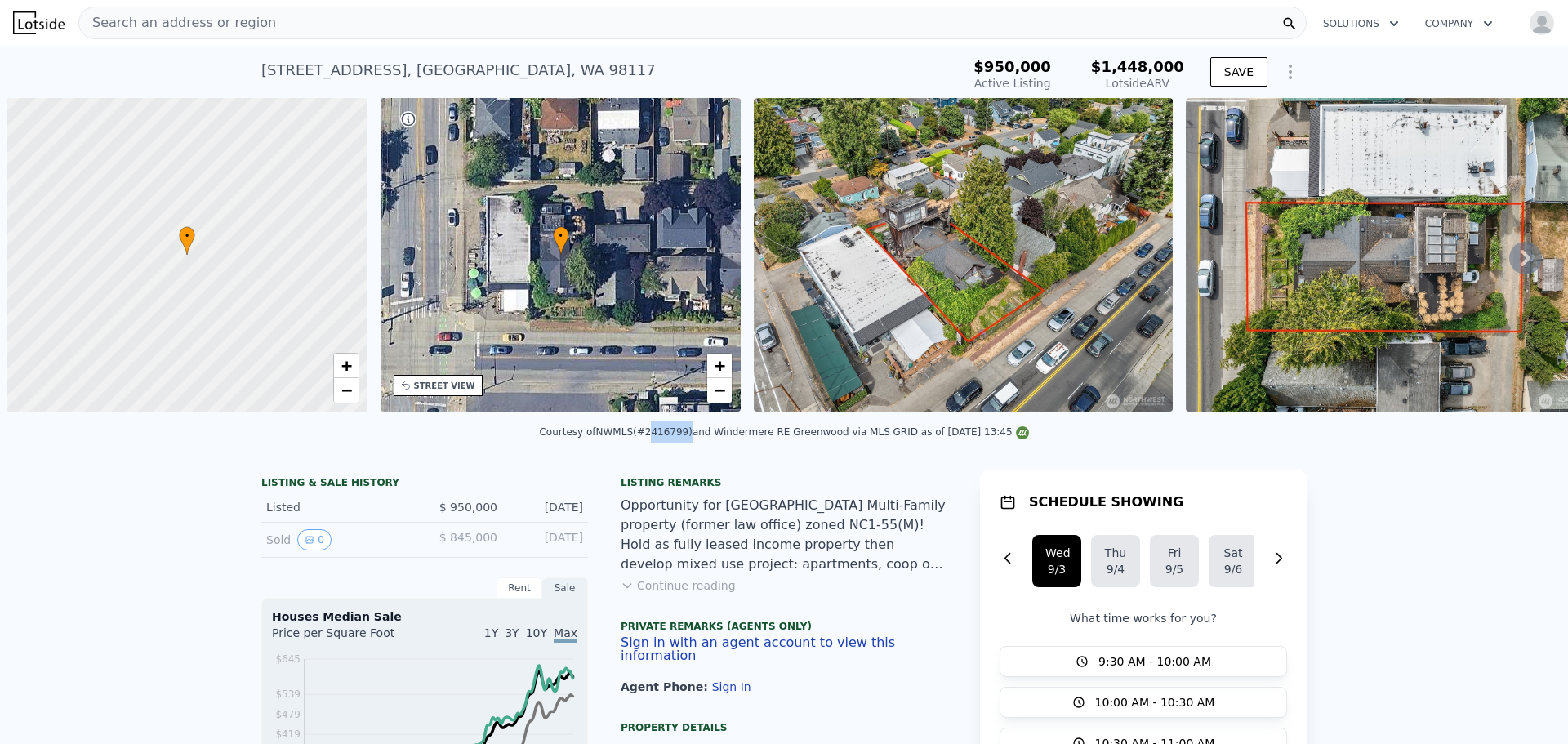
scroll to position [0, 7]
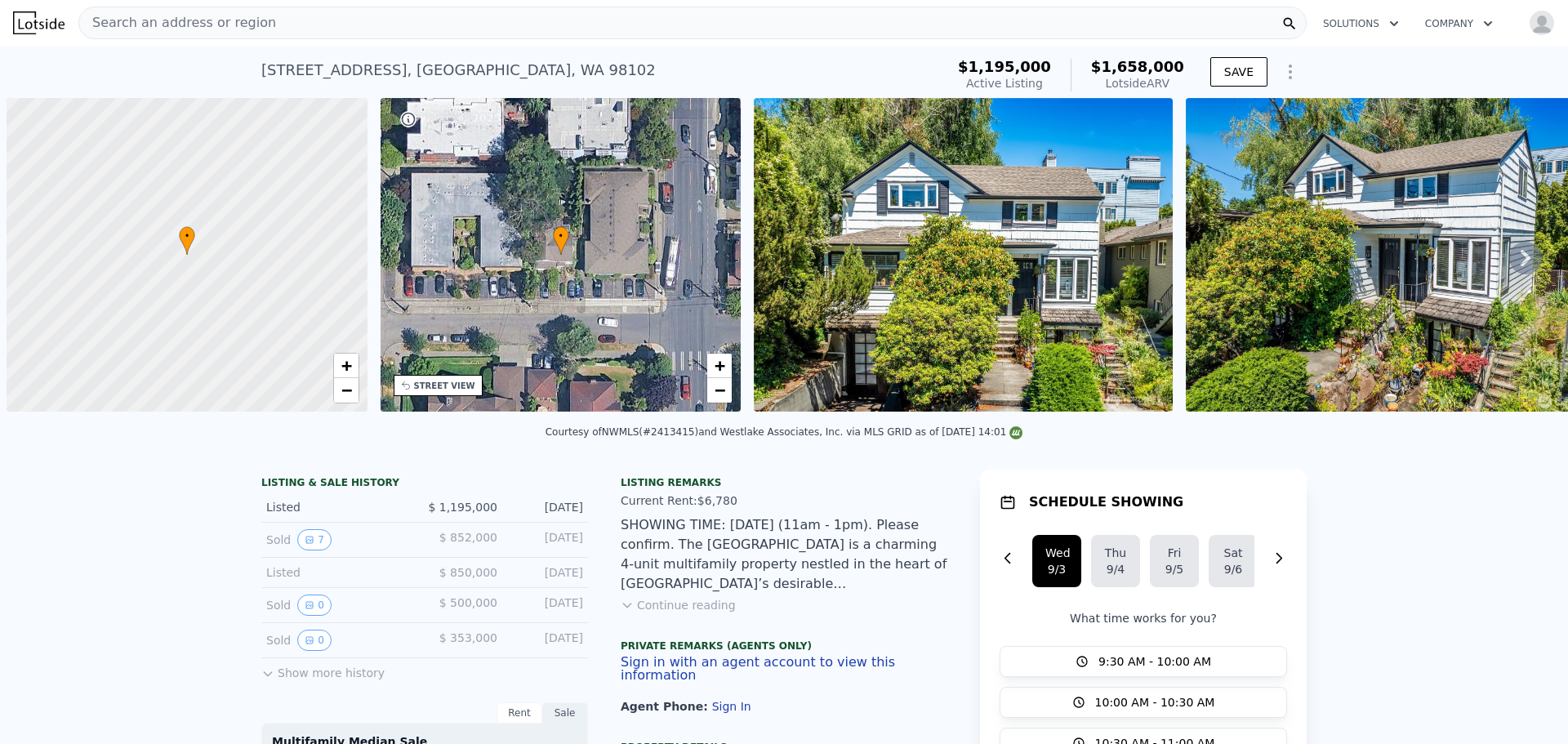
scroll to position [0, 7]
